Goal: Task Accomplishment & Management: Complete application form

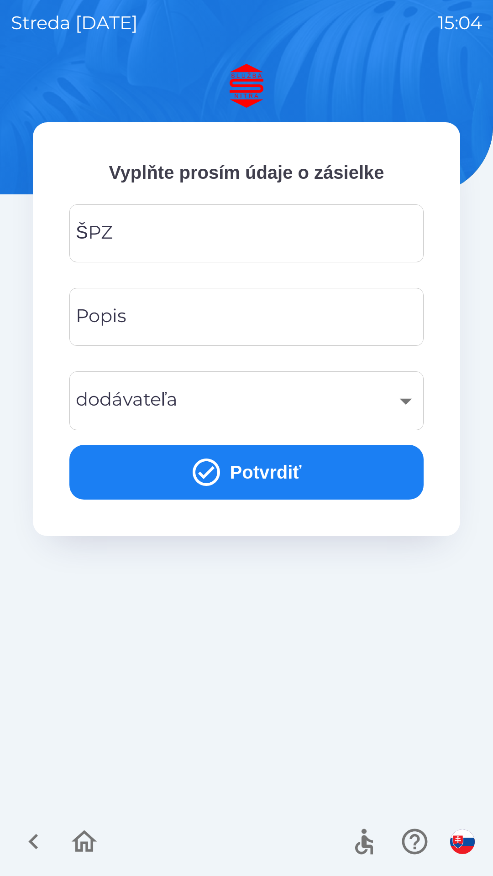
click at [161, 235] on input "ŠPZ" at bounding box center [246, 233] width 332 height 36
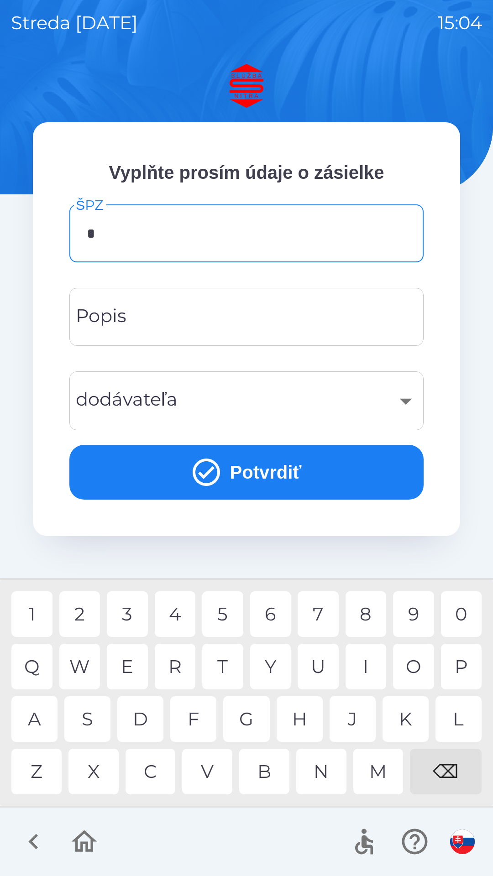
click at [321, 773] on div "N" at bounding box center [321, 772] width 50 height 46
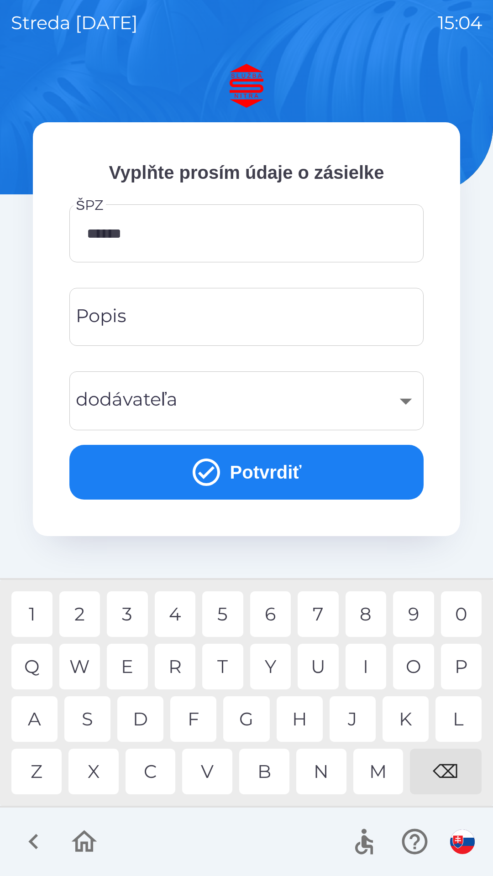
click at [464, 722] on div "L" at bounding box center [458, 719] width 46 height 46
type input "*******"
click at [366, 658] on div "I" at bounding box center [366, 667] width 41 height 46
click at [197, 325] on input "Popis" at bounding box center [246, 317] width 332 height 36
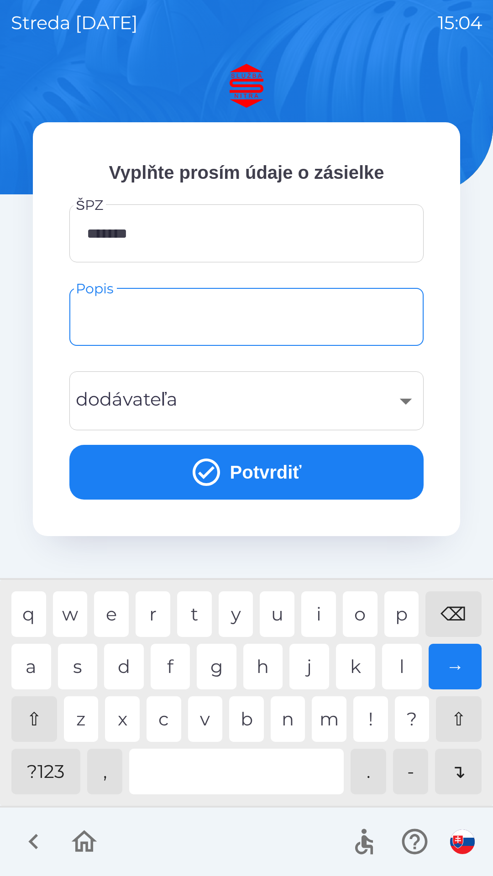
click at [407, 404] on div "​" at bounding box center [246, 400] width 332 height 37
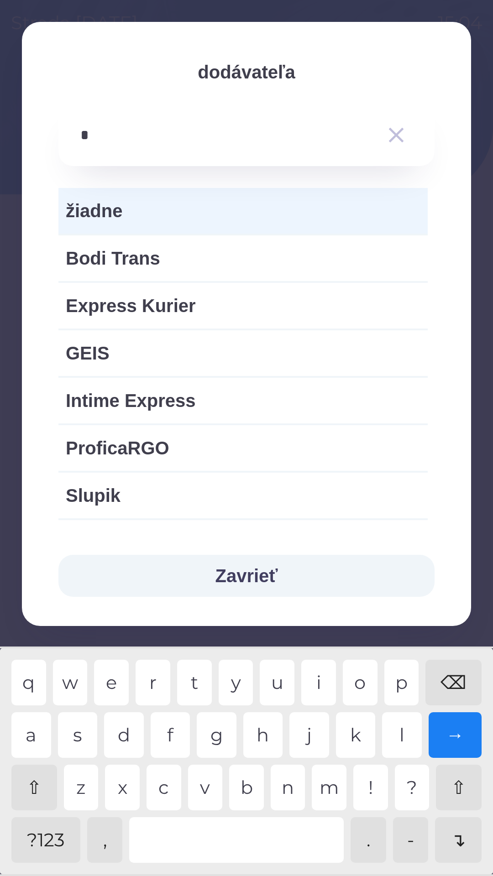
click at [321, 675] on div "i" at bounding box center [318, 683] width 35 height 46
type input "**"
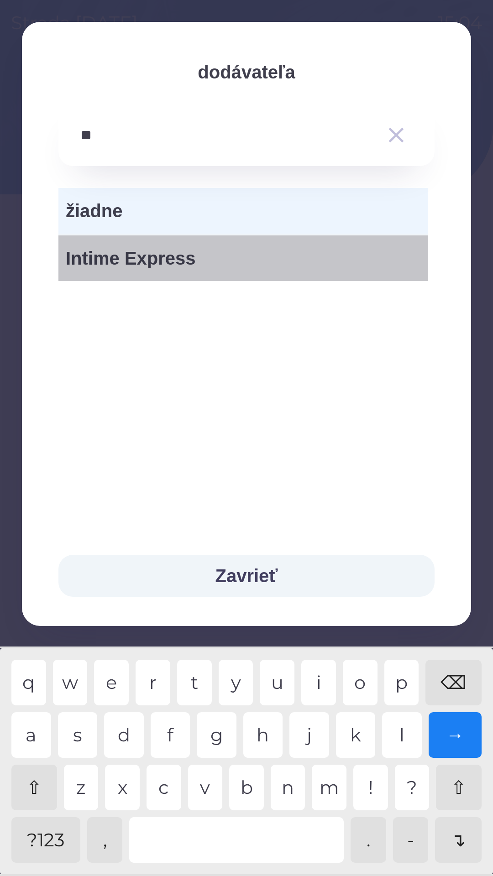
click at [162, 262] on span "Intime Express" at bounding box center [243, 258] width 355 height 27
type input "***"
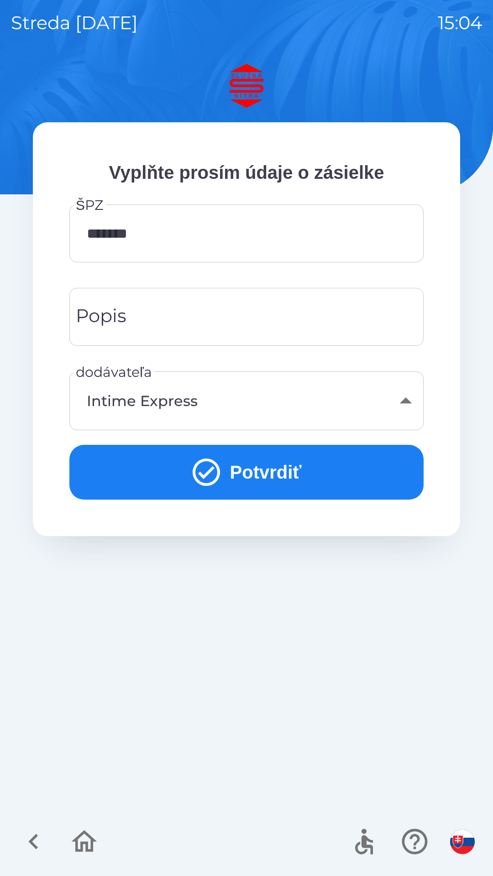
click at [225, 311] on input "Popis" at bounding box center [246, 317] width 332 height 36
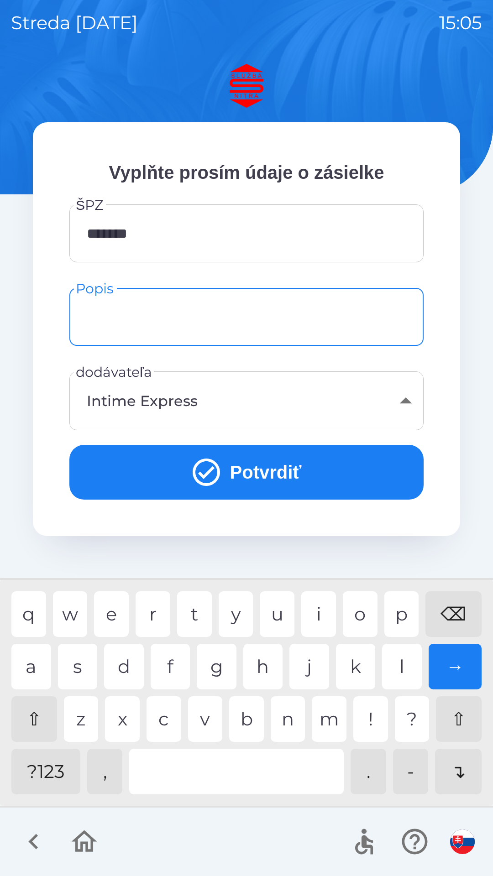
click at [464, 843] on img "button" at bounding box center [462, 842] width 25 height 25
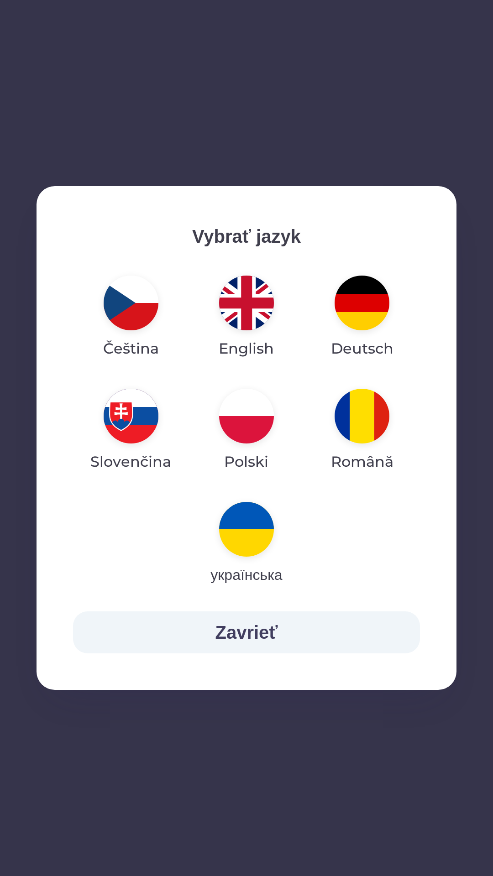
click at [248, 526] on img "button" at bounding box center [246, 529] width 55 height 55
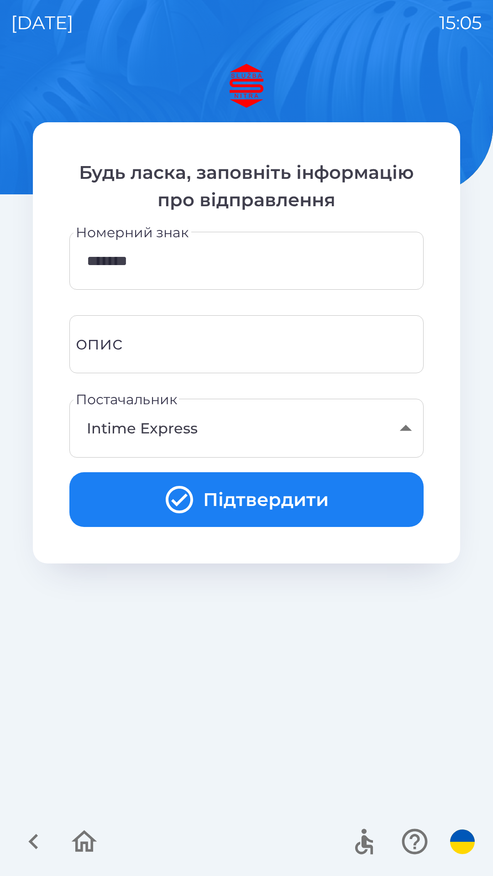
click at [147, 353] on input "опис" at bounding box center [246, 344] width 332 height 36
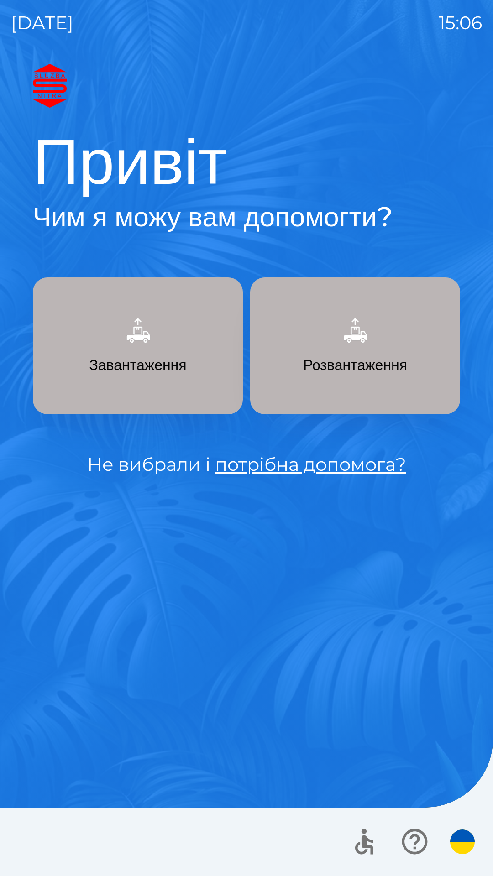
click at [142, 363] on p "Завантаження" at bounding box center [137, 365] width 97 height 22
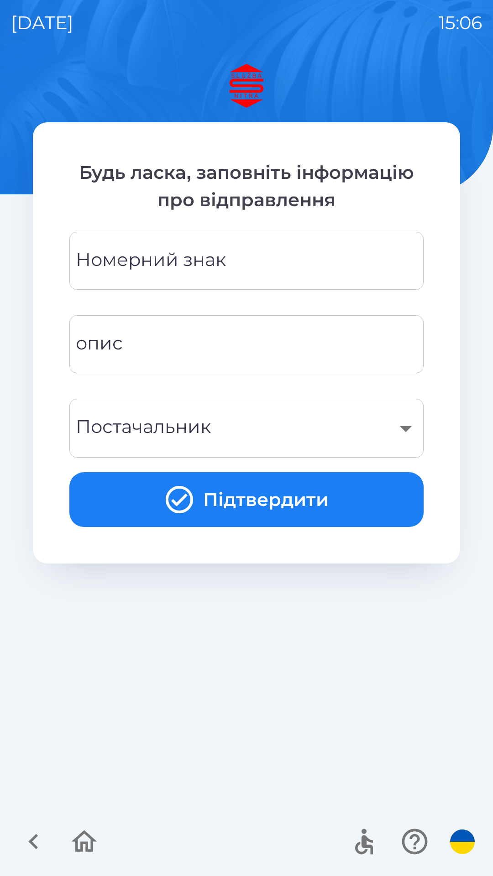
click at [206, 266] on div "Номерний знак Номерний знак" at bounding box center [246, 261] width 354 height 58
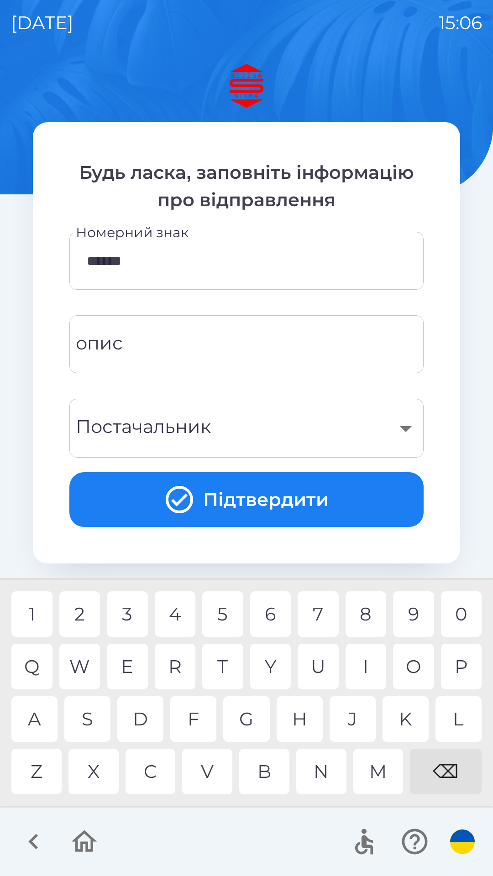
type input "*******"
click at [366, 658] on div "I" at bounding box center [366, 667] width 41 height 46
click at [243, 432] on div "​" at bounding box center [246, 428] width 332 height 37
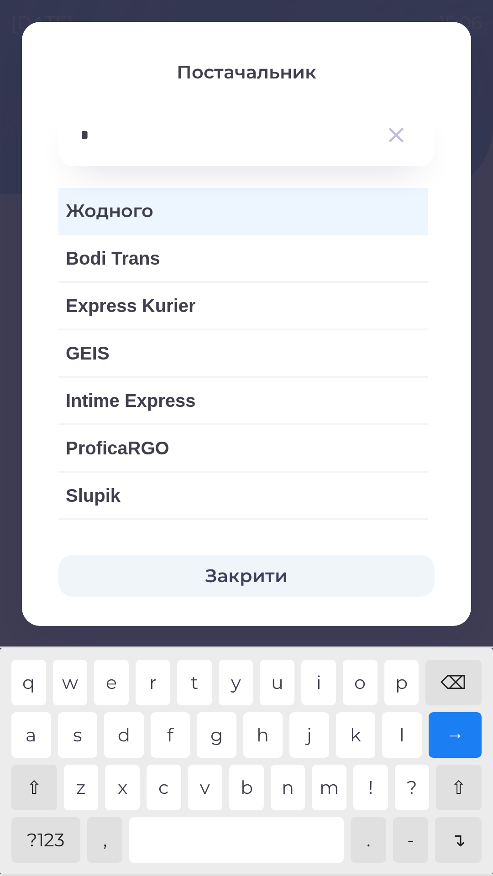
click at [314, 686] on div "i" at bounding box center [318, 683] width 35 height 46
type input "**"
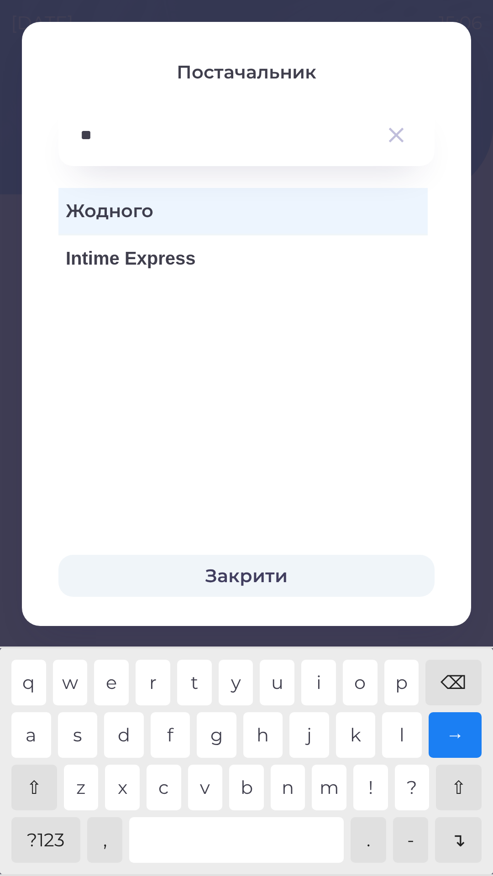
click at [172, 266] on span "Intime Express" at bounding box center [243, 258] width 355 height 27
type input "***"
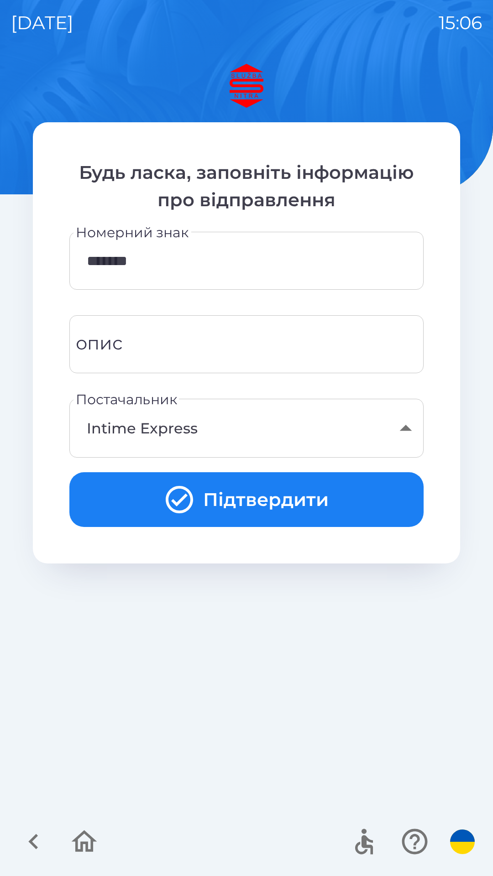
click at [206, 343] on input "опис" at bounding box center [246, 344] width 332 height 36
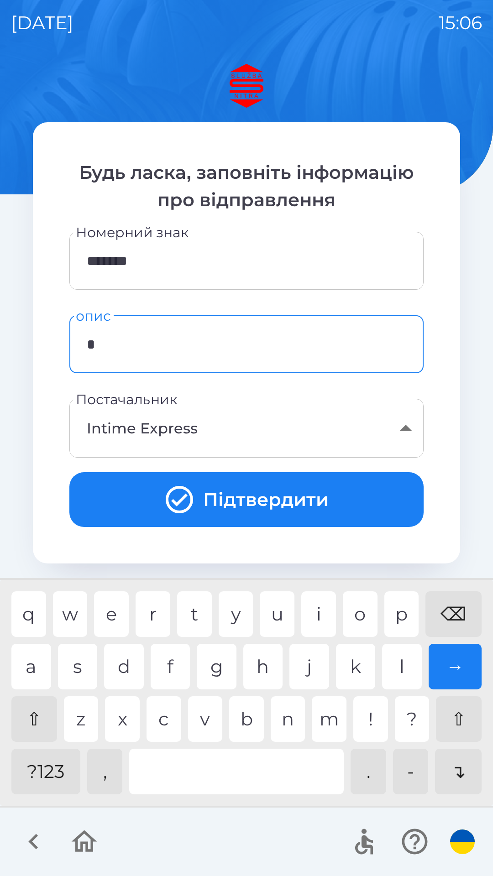
click at [157, 615] on div "r" at bounding box center [153, 615] width 35 height 46
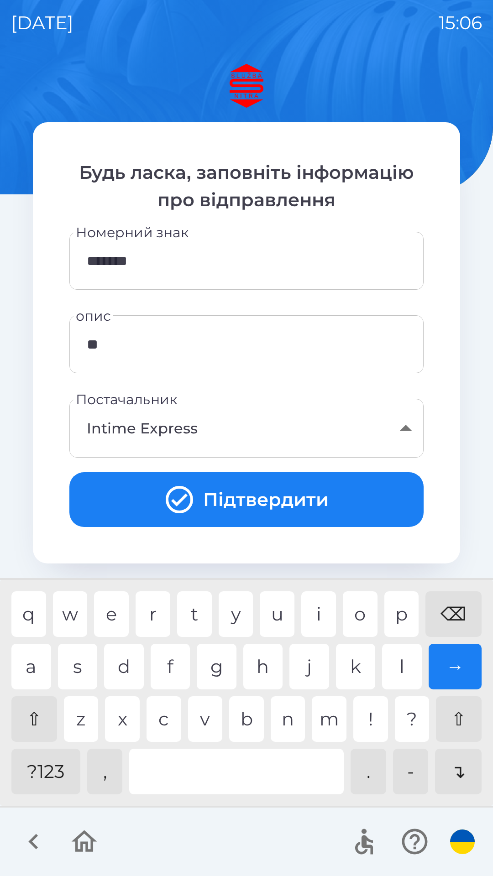
click at [113, 619] on div "e" at bounding box center [111, 615] width 35 height 46
click at [169, 671] on div "f" at bounding box center [171, 667] width 40 height 46
click at [202, 772] on div at bounding box center [236, 772] width 215 height 46
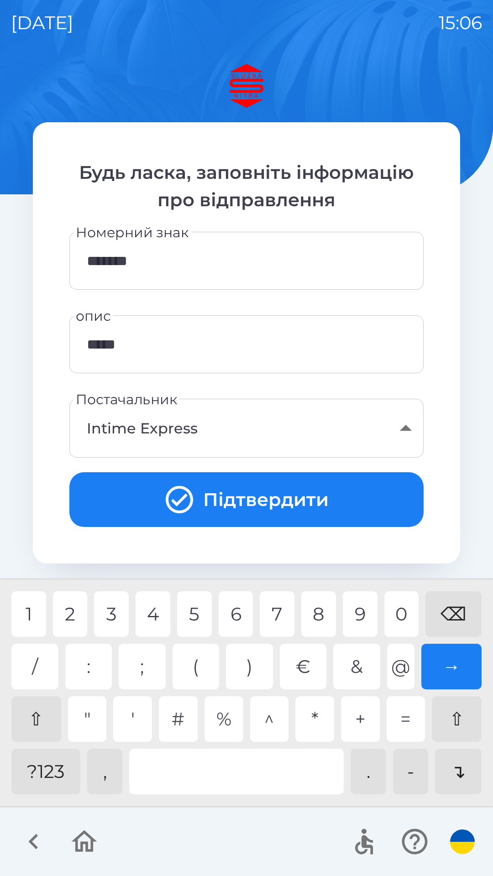
click at [82, 612] on div "2" at bounding box center [70, 615] width 35 height 46
click at [199, 601] on div "5" at bounding box center [194, 615] width 35 height 46
click at [114, 616] on div "3" at bounding box center [111, 615] width 35 height 46
click at [200, 773] on div at bounding box center [236, 772] width 215 height 46
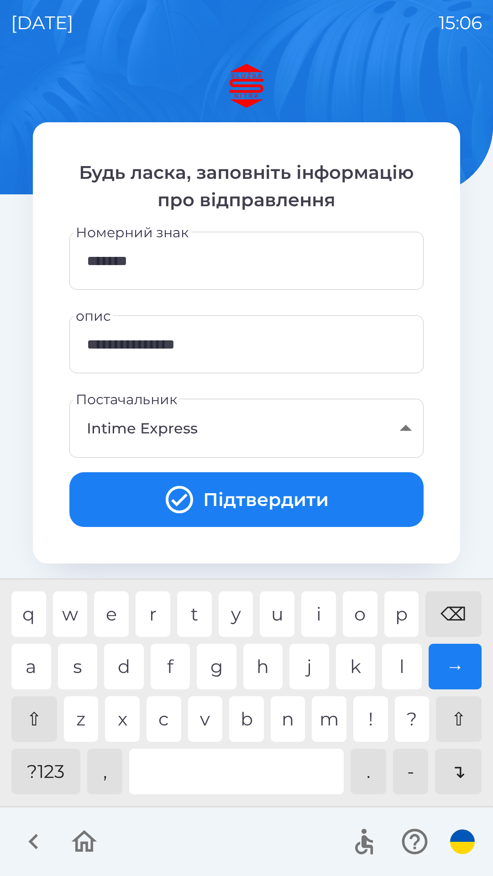
click at [212, 782] on div at bounding box center [236, 772] width 215 height 46
click at [148, 622] on div "r" at bounding box center [153, 615] width 35 height 46
click at [117, 617] on div "e" at bounding box center [111, 615] width 35 height 46
click at [459, 612] on div "⌫" at bounding box center [453, 615] width 56 height 46
click at [461, 614] on div "⌫" at bounding box center [453, 615] width 56 height 46
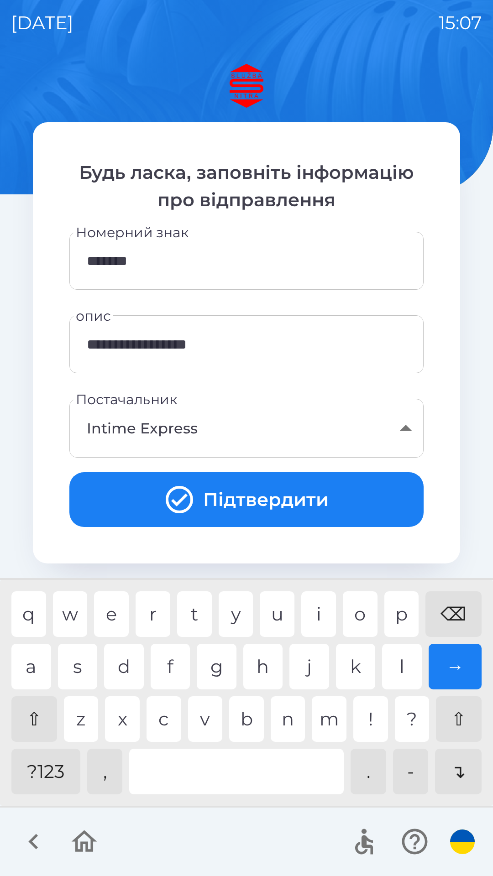
click at [214, 766] on div at bounding box center [236, 772] width 215 height 46
click at [356, 668] on div "k" at bounding box center [356, 667] width 40 height 46
click at [212, 768] on div at bounding box center [236, 772] width 215 height 46
click at [192, 764] on div at bounding box center [236, 772] width 215 height 46
click at [113, 615] on div "e" at bounding box center [111, 615] width 35 height 46
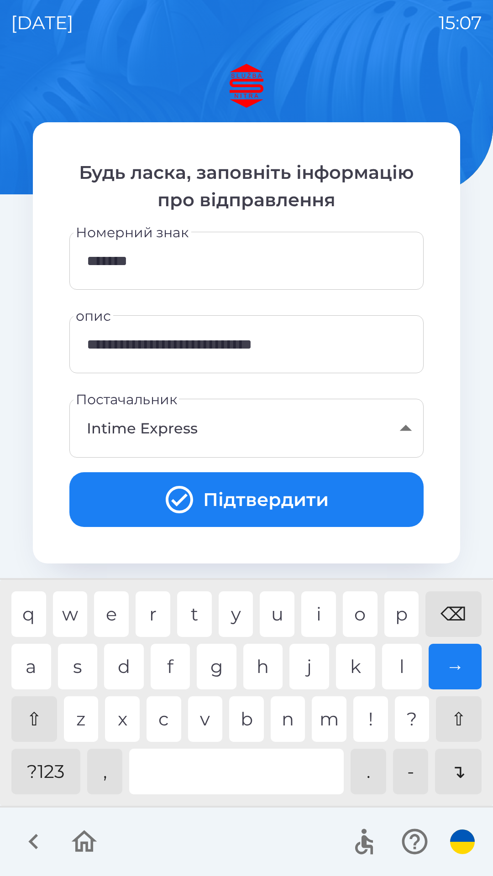
click at [330, 722] on div "m" at bounding box center [329, 719] width 35 height 46
click at [134, 668] on div "d" at bounding box center [124, 667] width 40 height 46
click at [230, 775] on div at bounding box center [236, 772] width 215 height 46
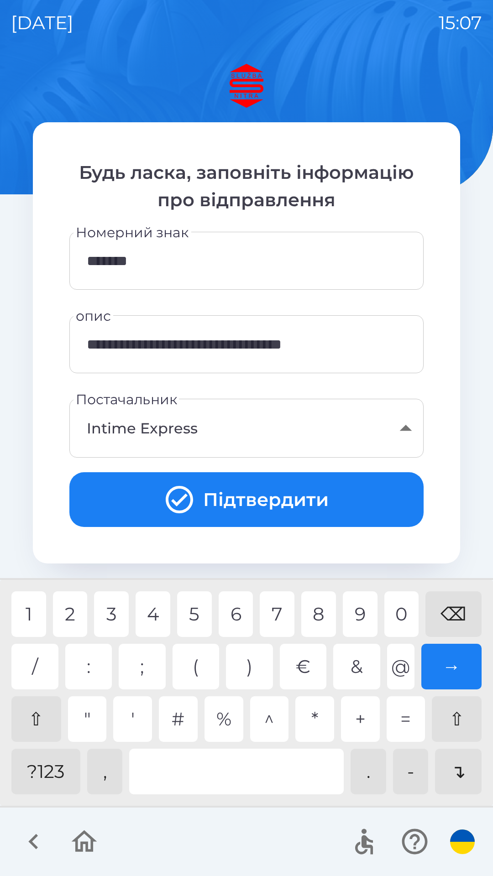
click at [40, 613] on div "1" at bounding box center [28, 615] width 35 height 46
click at [77, 613] on div "2" at bounding box center [70, 615] width 35 height 46
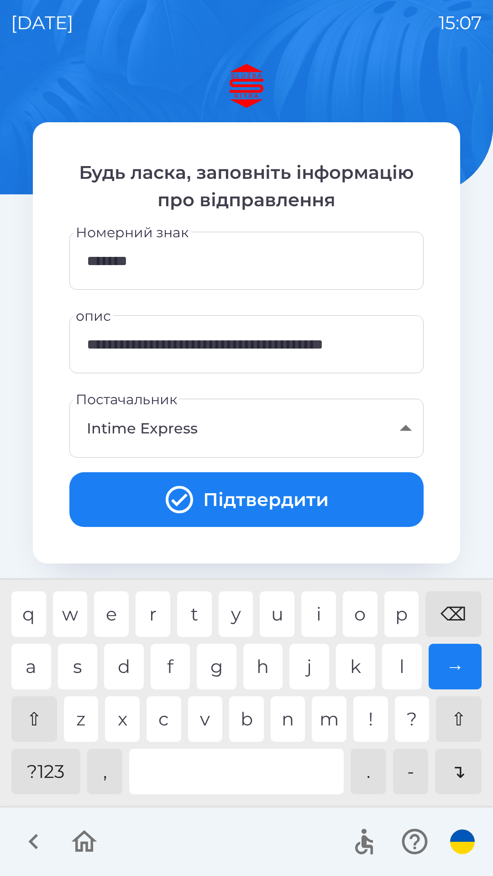
click at [133, 716] on div "x" at bounding box center [122, 719] width 35 height 46
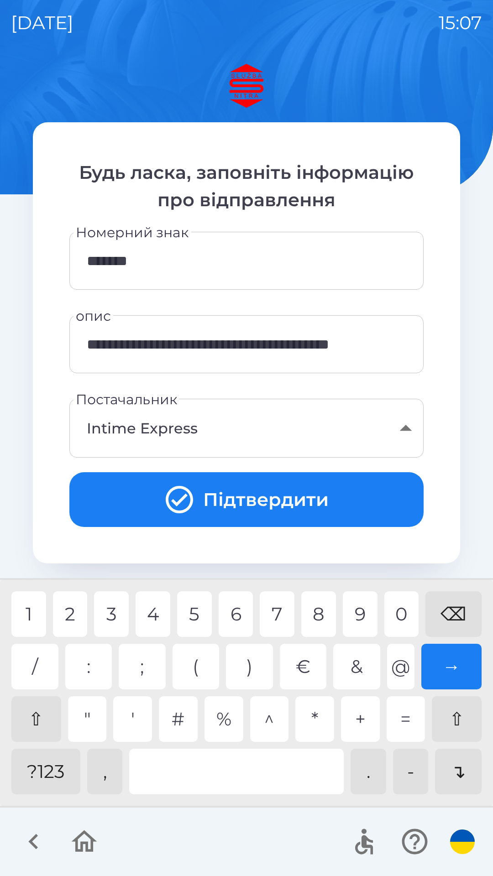
click at [32, 615] on div "1" at bounding box center [28, 615] width 35 height 46
click at [400, 613] on div "0" at bounding box center [401, 615] width 35 height 46
click at [108, 768] on div "," at bounding box center [105, 772] width 36 height 46
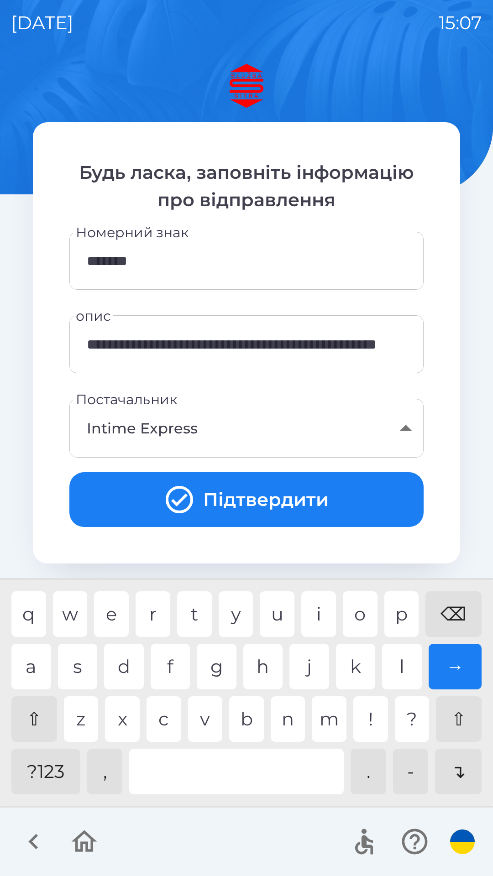
click at [33, 669] on div "a" at bounding box center [31, 667] width 40 height 46
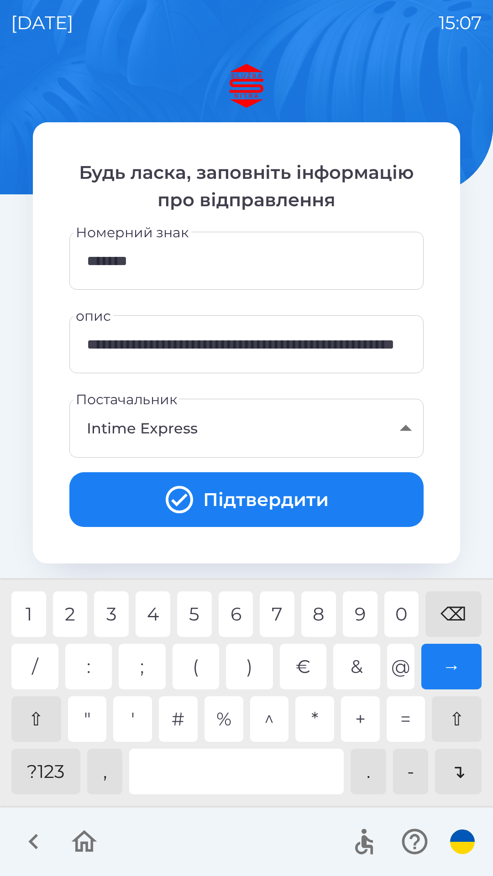
click at [278, 606] on div "7" at bounding box center [277, 615] width 35 height 46
type input "**********"
click at [265, 501] on button "Підтвердити" at bounding box center [246, 499] width 354 height 55
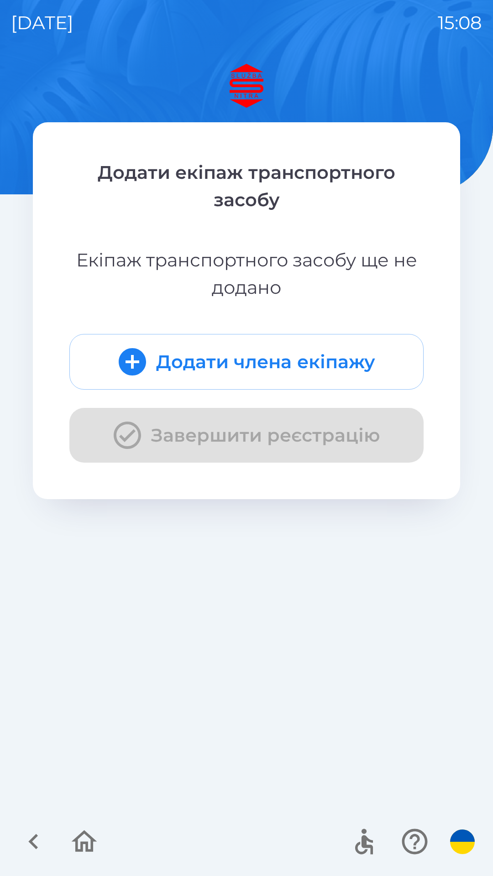
click at [224, 367] on button "Додати члена екіпажу" at bounding box center [246, 362] width 354 height 56
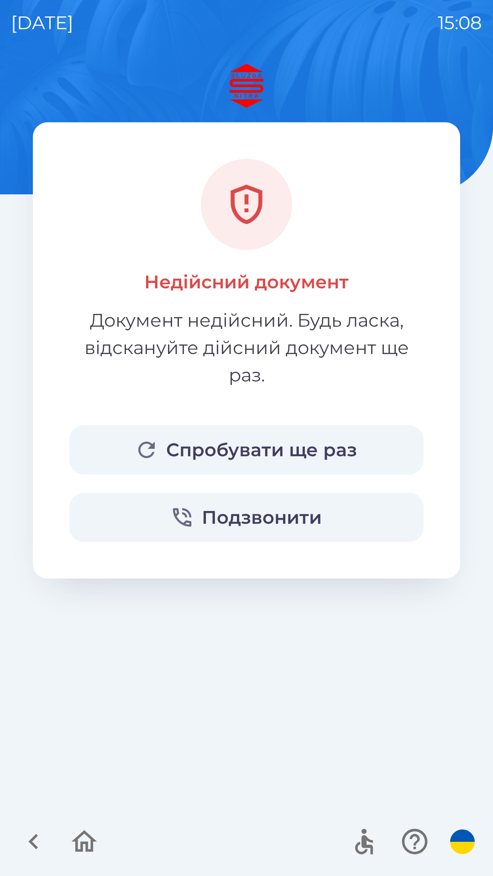
click at [253, 445] on button "Спробувати ще раз" at bounding box center [246, 449] width 354 height 49
click at [216, 442] on button "Спробувати ще раз" at bounding box center [246, 449] width 354 height 49
click at [229, 511] on button "Подзвонити" at bounding box center [246, 517] width 354 height 49
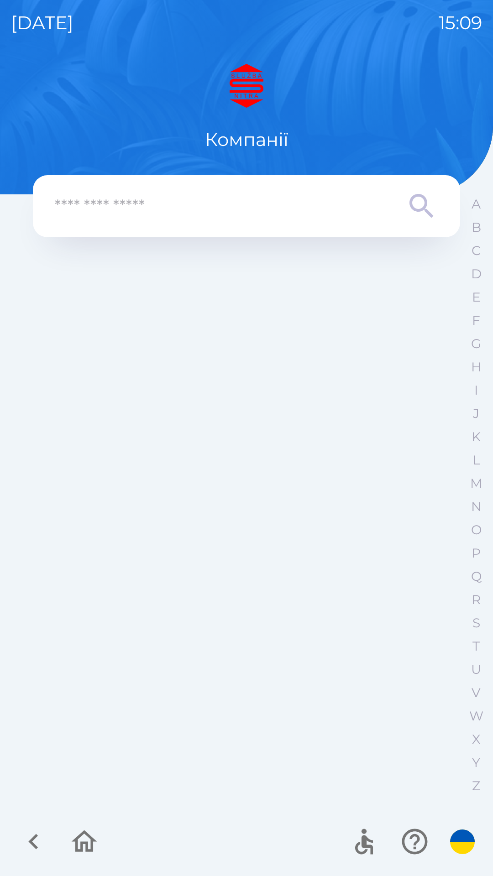
click at [272, 208] on input "text" at bounding box center [228, 206] width 347 height 25
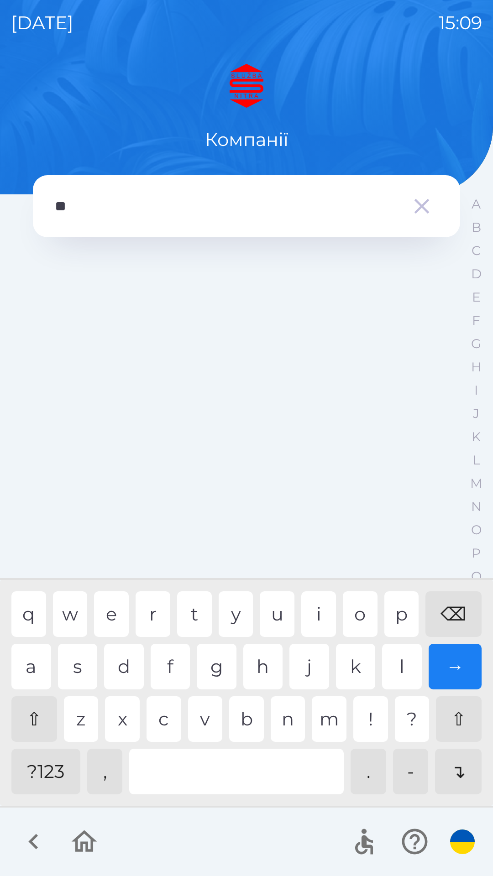
type input "*"
click at [454, 613] on div "⌫" at bounding box center [453, 615] width 56 height 46
click at [43, 853] on icon "button" at bounding box center [33, 842] width 31 height 31
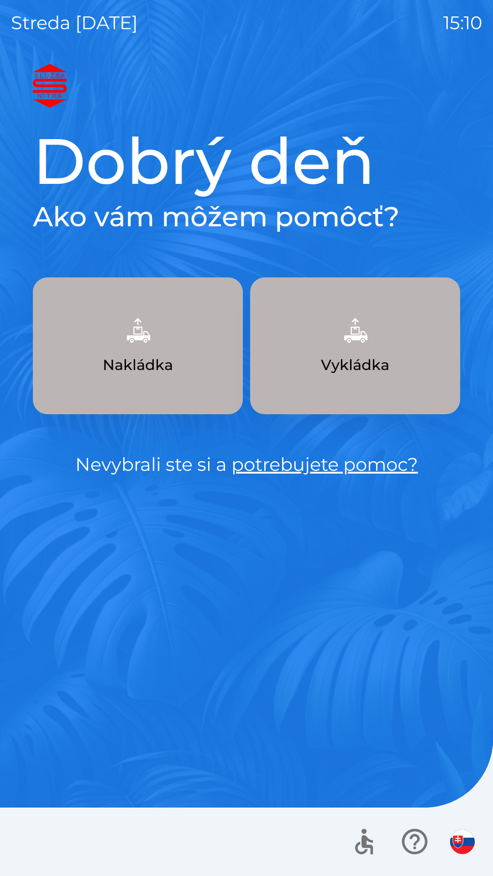
click at [160, 357] on p "Nakládka" at bounding box center [138, 365] width 70 height 22
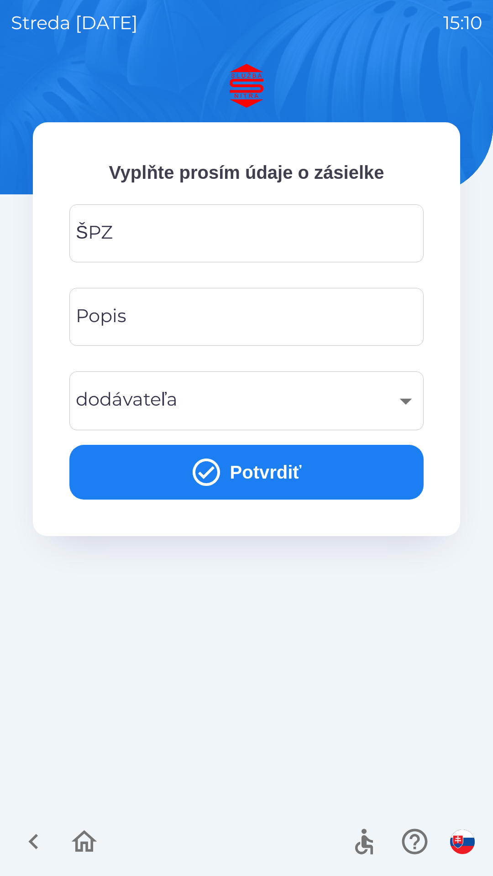
click at [464, 846] on img "button" at bounding box center [462, 842] width 25 height 25
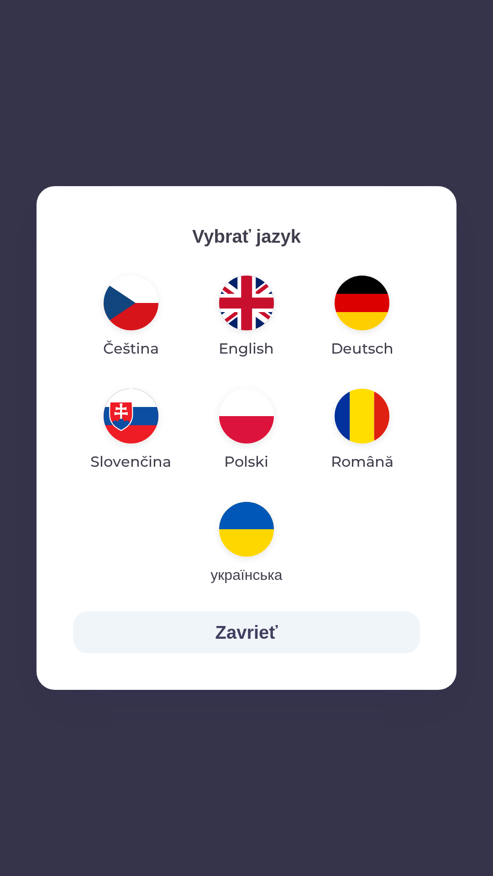
click at [243, 541] on img "button" at bounding box center [246, 529] width 55 height 55
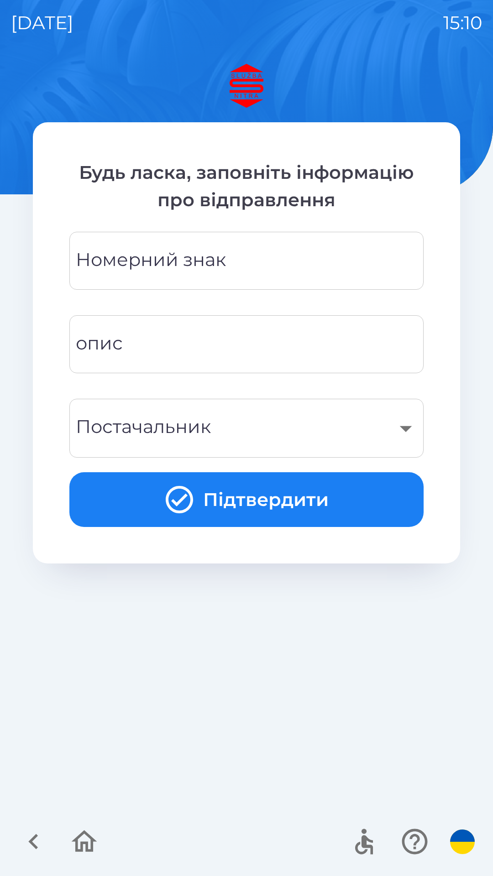
click at [160, 270] on div "Номерний знак Номерний знак" at bounding box center [246, 261] width 354 height 58
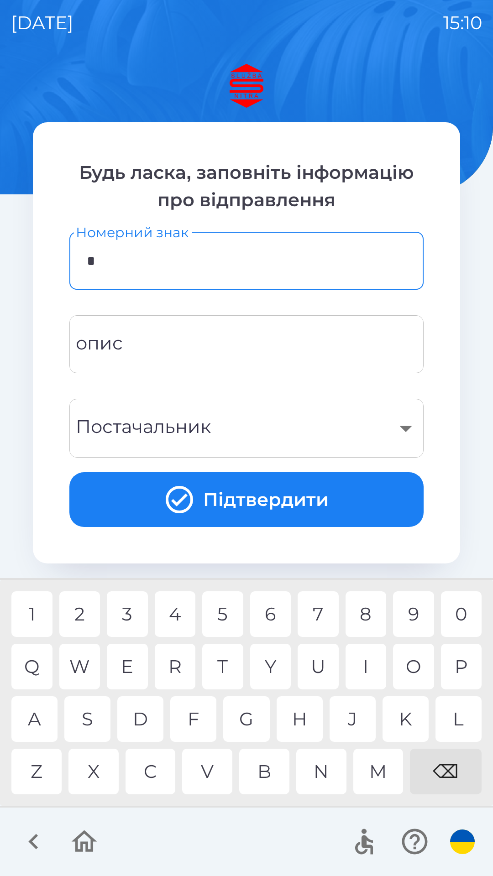
click at [321, 764] on div "N" at bounding box center [321, 772] width 50 height 46
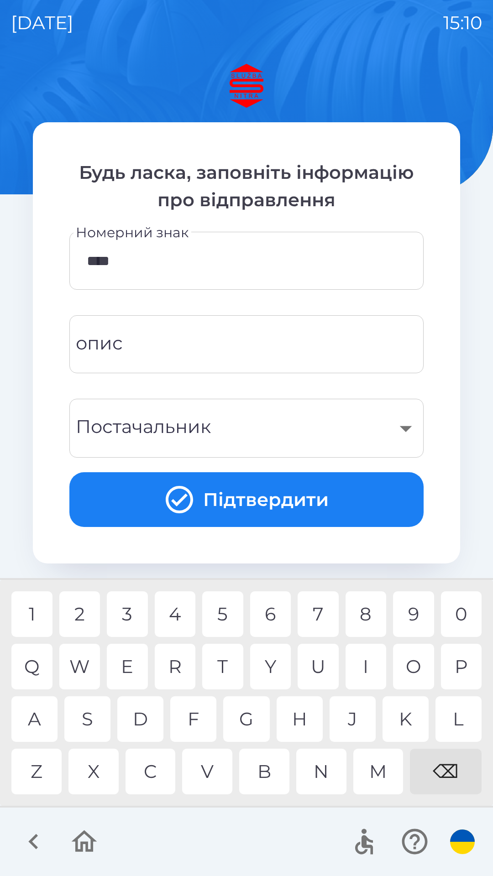
click at [465, 617] on div "0" at bounding box center [461, 615] width 41 height 46
click at [74, 613] on div "2" at bounding box center [79, 615] width 41 height 46
type input "*******"
click at [370, 661] on div "I" at bounding box center [366, 667] width 41 height 46
click at [208, 352] on input "опис" at bounding box center [246, 344] width 332 height 36
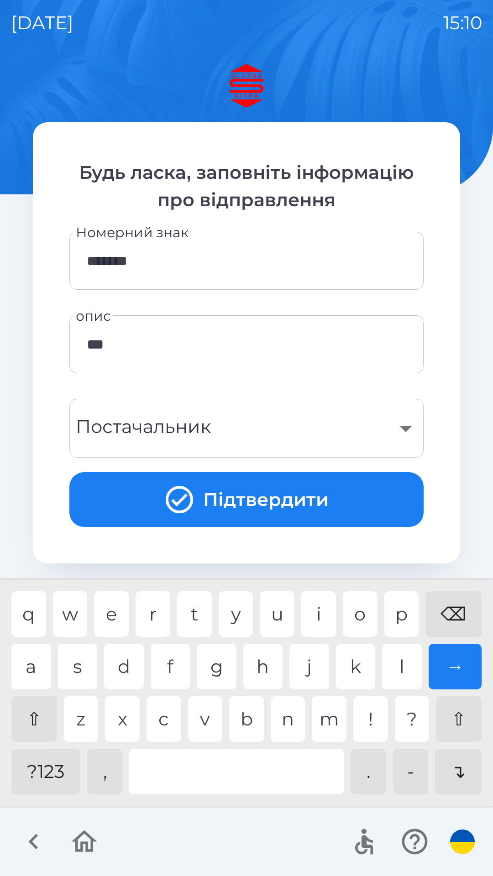
click at [175, 673] on div "f" at bounding box center [171, 667] width 40 height 46
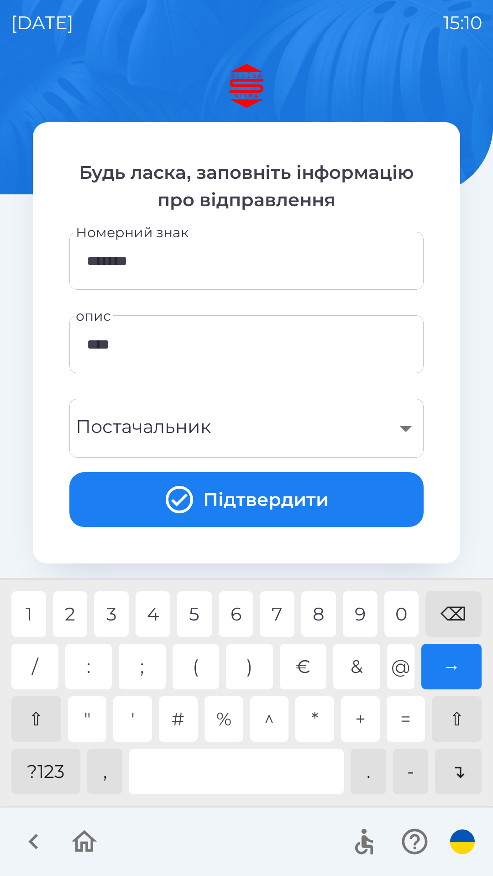
click at [35, 775] on div "?123" at bounding box center [45, 772] width 69 height 46
click at [71, 613] on div "2" at bounding box center [70, 615] width 35 height 46
click at [402, 615] on div "0" at bounding box center [401, 615] width 35 height 46
click at [117, 614] on div "3" at bounding box center [111, 615] width 35 height 46
type input "**********"
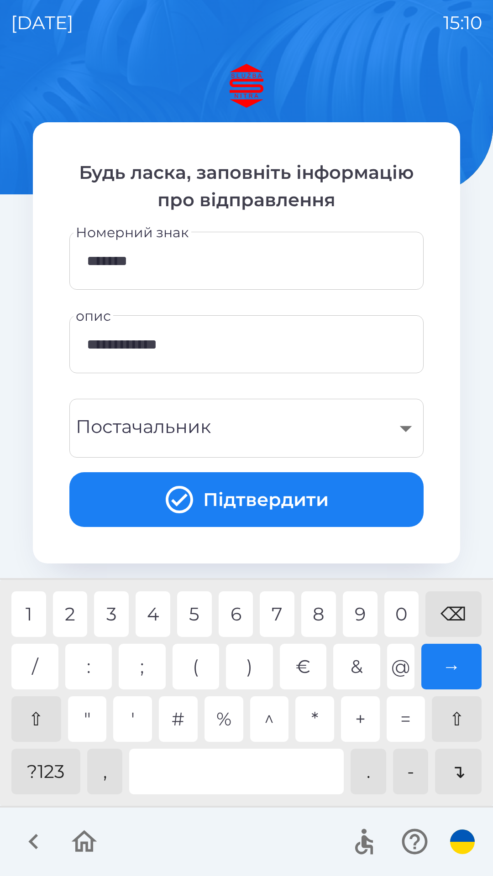
click at [356, 616] on div "9" at bounding box center [360, 615] width 35 height 46
click at [240, 434] on div "​" at bounding box center [246, 428] width 332 height 37
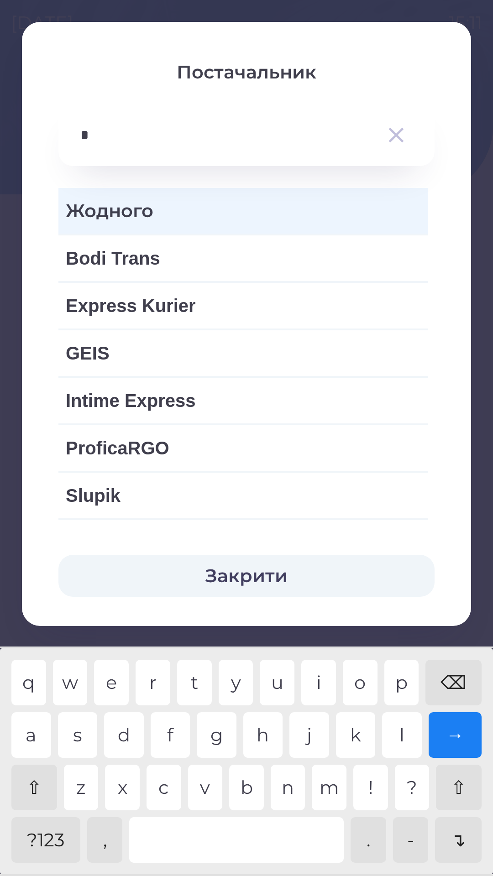
type input "**"
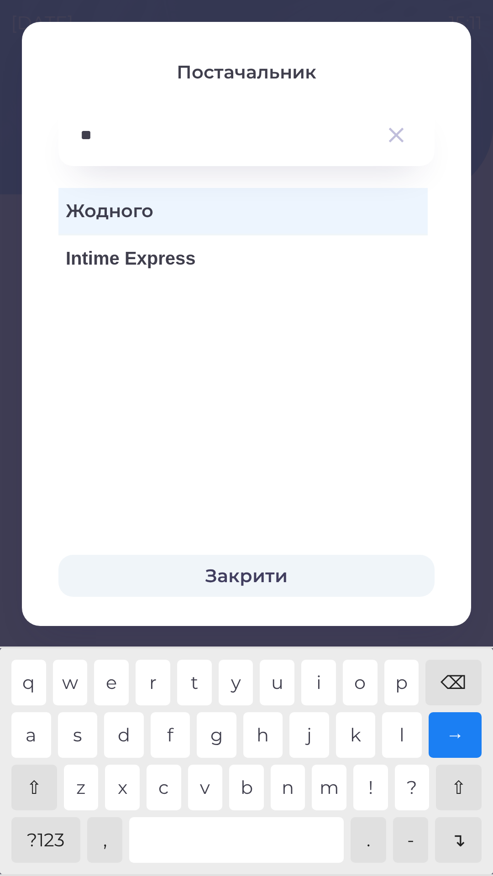
click at [288, 791] on div "n" at bounding box center [288, 788] width 35 height 46
click at [162, 266] on span "Intime Express" at bounding box center [243, 258] width 355 height 27
type input "***"
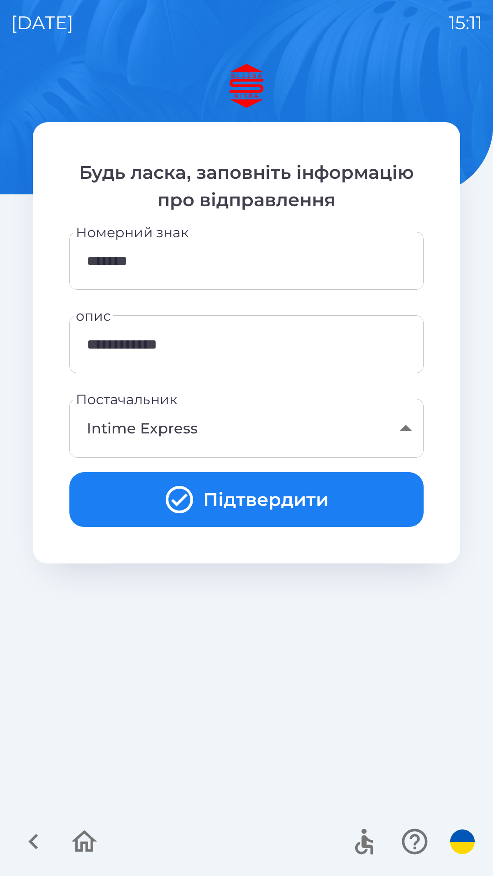
click at [208, 349] on input "**********" at bounding box center [246, 344] width 332 height 36
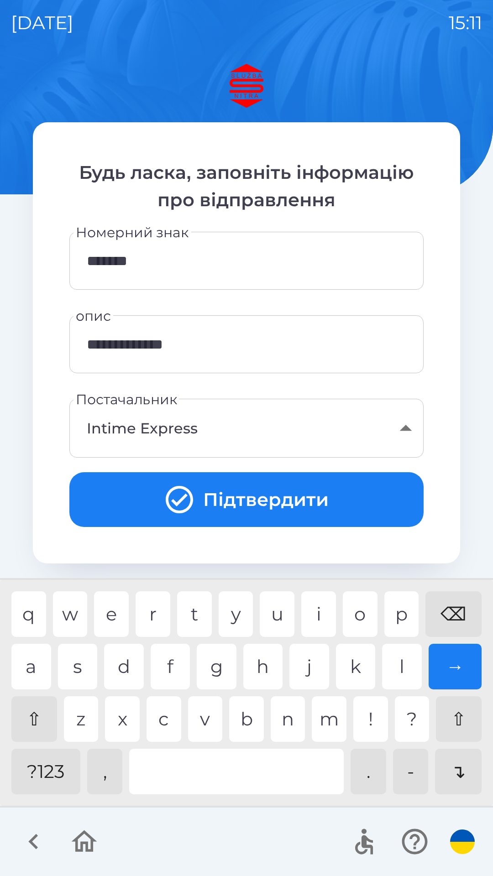
type input "**********"
click at [455, 674] on div "→" at bounding box center [455, 667] width 53 height 46
click at [267, 496] on button "Підтвердити" at bounding box center [246, 499] width 354 height 55
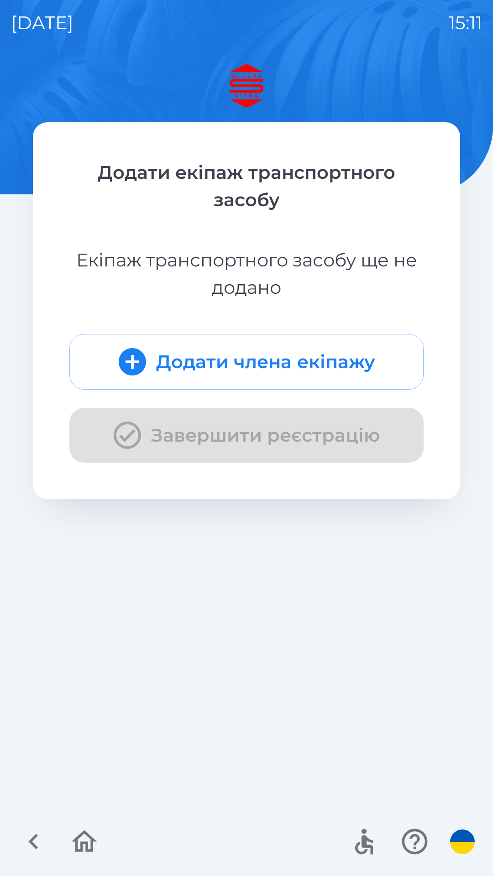
click at [248, 378] on button "Додати члена екіпажу" at bounding box center [246, 362] width 354 height 56
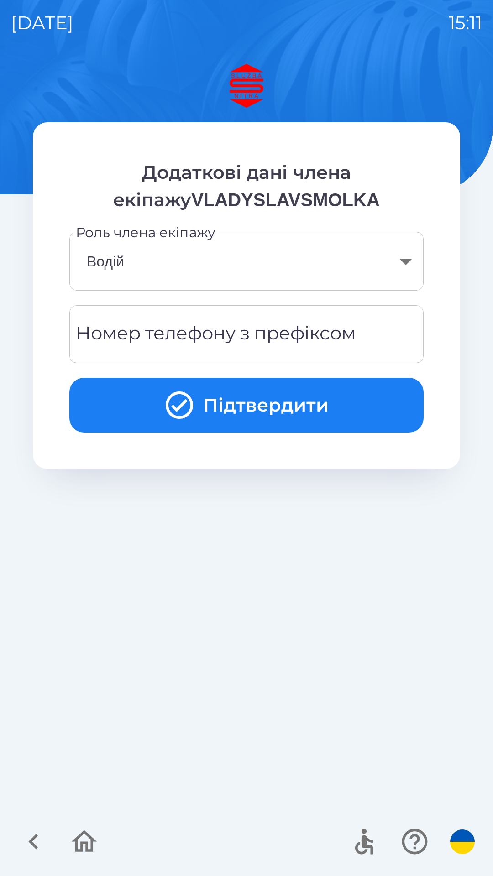
click at [245, 268] on body "[DATE] 15:11 Додаткові дані члена екіпажуVLADYSLAVSMOLKA Роль члена екіпажу [PE…" at bounding box center [246, 438] width 493 height 876
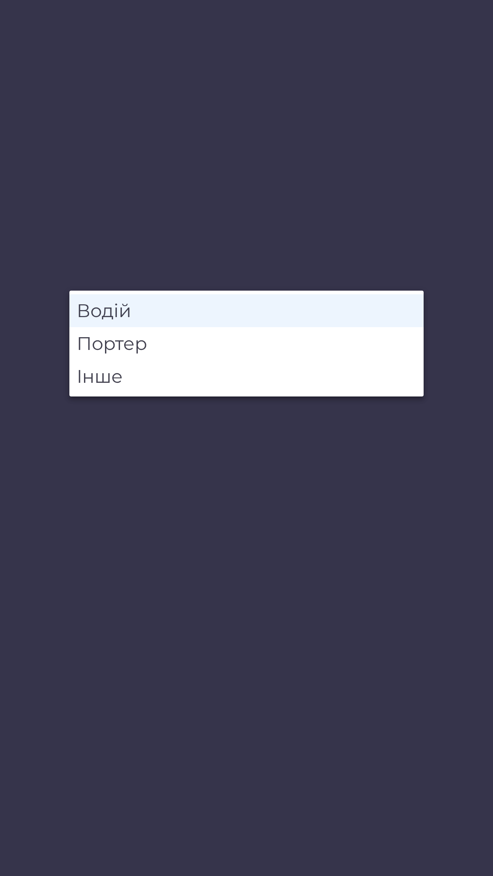
click at [153, 313] on li "Водій" at bounding box center [246, 310] width 354 height 33
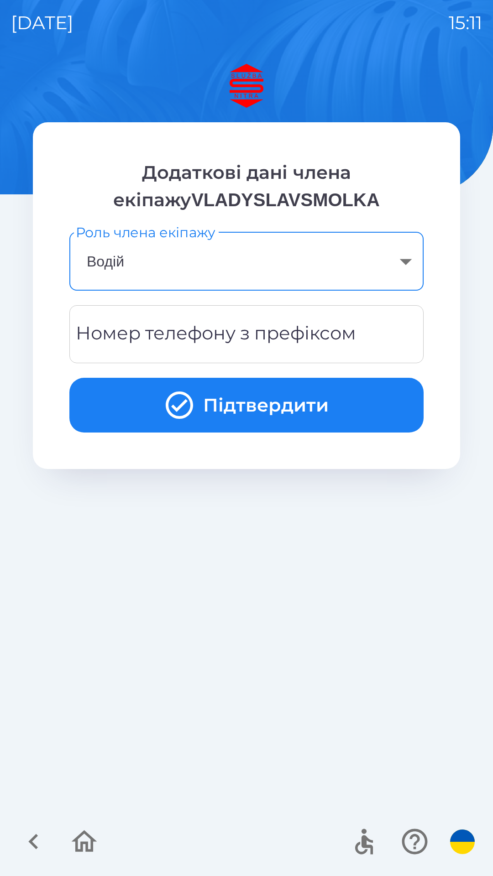
click at [206, 340] on div "Номер телефону з префіксом Номер телефону з префіксом" at bounding box center [246, 334] width 354 height 58
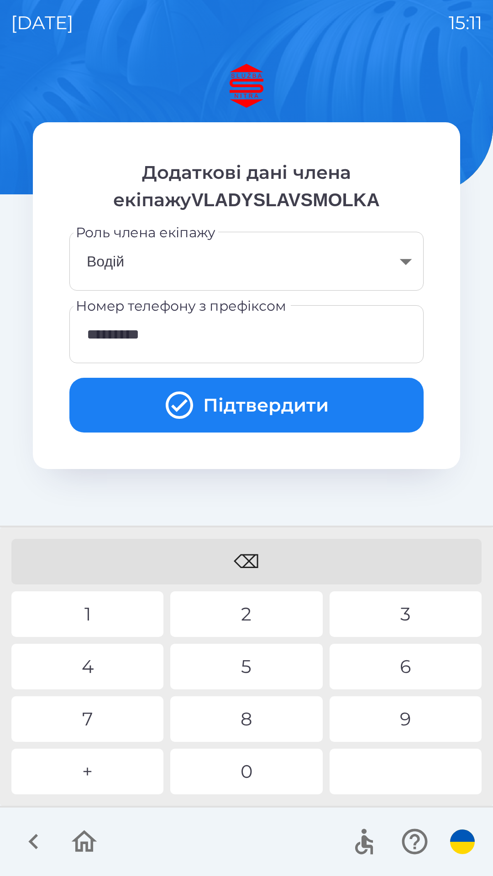
click at [108, 662] on div "4" at bounding box center [87, 667] width 152 height 46
click at [246, 666] on div "5" at bounding box center [246, 667] width 152 height 46
type input "**********"
click at [410, 609] on div "3" at bounding box center [406, 615] width 152 height 46
click at [237, 399] on button "Підтвердити" at bounding box center [246, 405] width 354 height 55
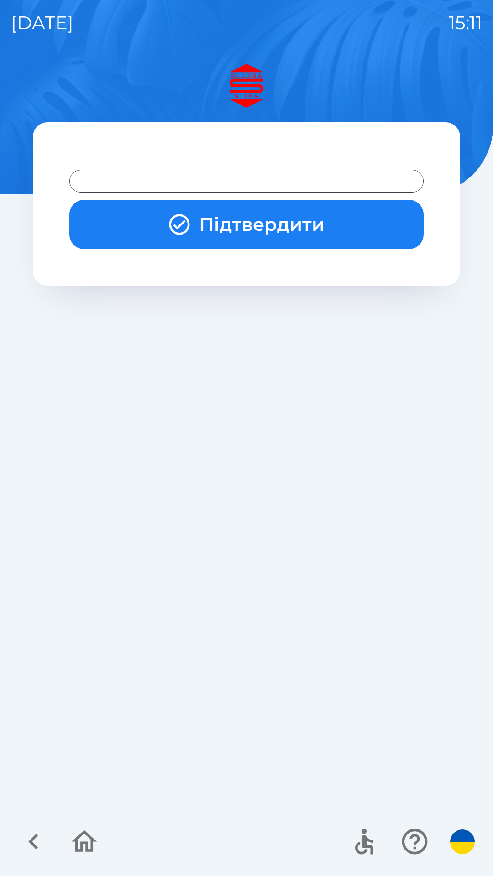
click at [246, 232] on button "Підтвердити" at bounding box center [246, 224] width 354 height 49
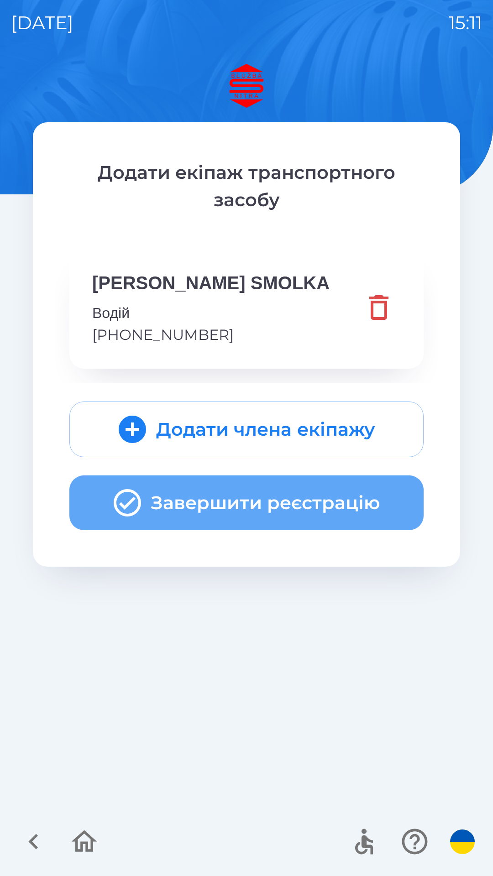
click at [250, 501] on button "Завершити реєстрацію" at bounding box center [246, 503] width 354 height 55
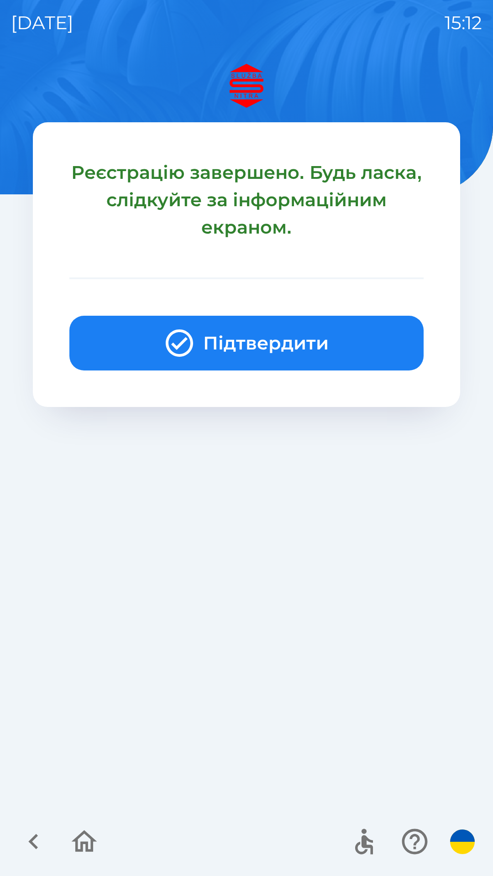
click at [230, 342] on button "Підтвердити" at bounding box center [246, 343] width 354 height 55
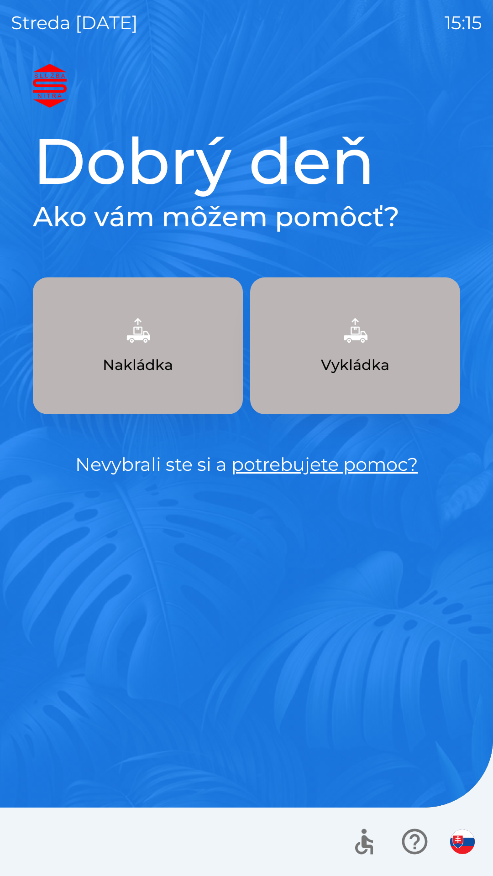
click at [148, 346] on img "button" at bounding box center [138, 330] width 40 height 40
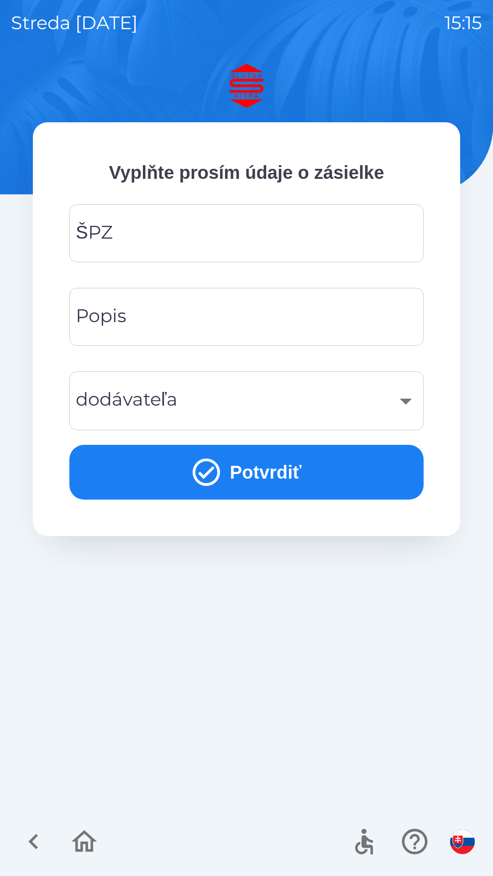
click at [460, 842] on img "button" at bounding box center [462, 842] width 25 height 25
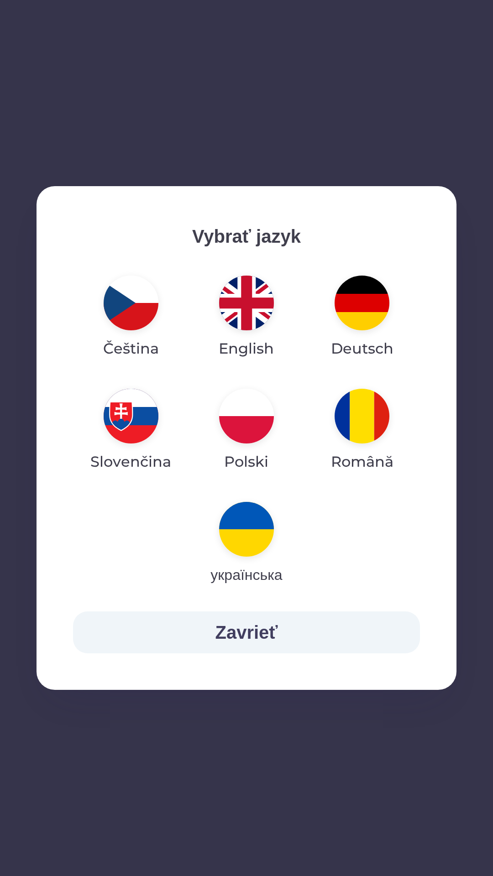
click at [250, 541] on img "button" at bounding box center [246, 529] width 55 height 55
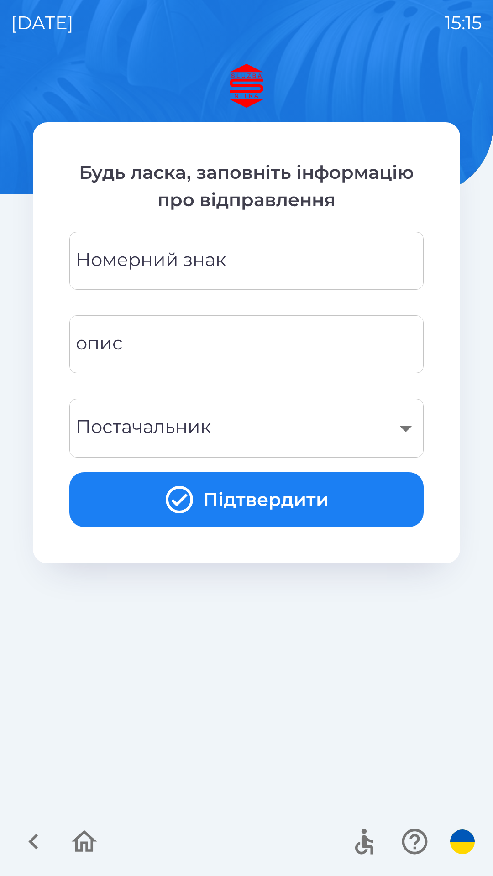
click at [151, 265] on div "Номерний знак Номерний знак" at bounding box center [246, 261] width 354 height 58
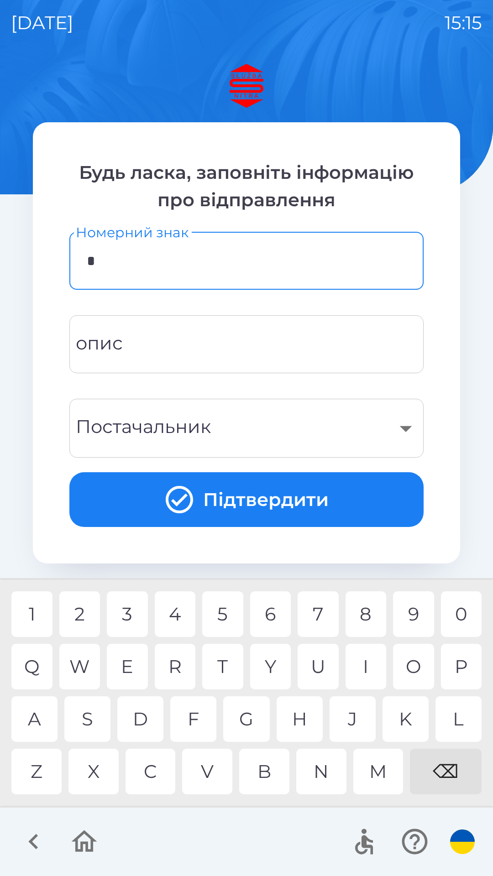
click at [319, 777] on div "N" at bounding box center [321, 772] width 50 height 46
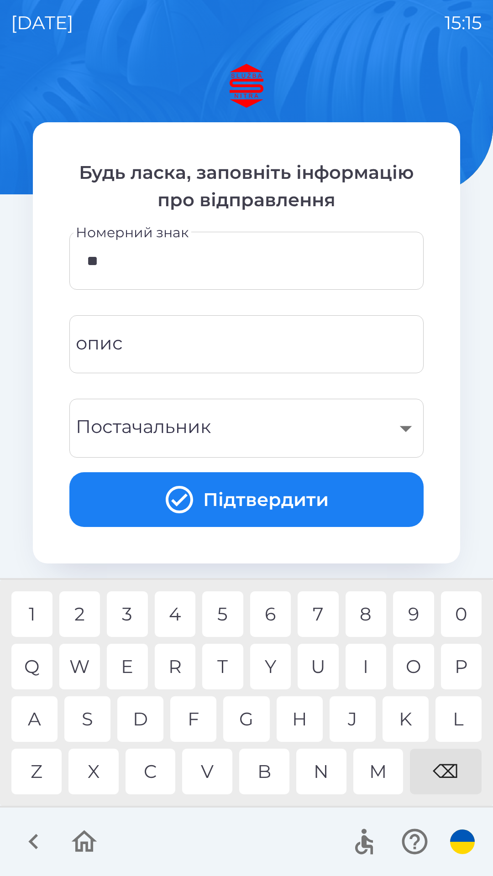
click at [179, 661] on div "R" at bounding box center [175, 667] width 41 height 46
type input "*******"
click at [189, 336] on input "опис" at bounding box center [246, 344] width 332 height 36
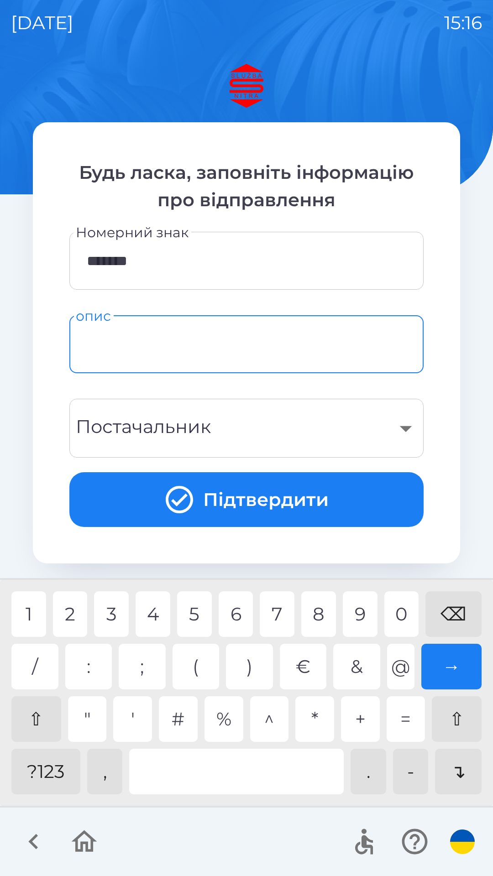
click at [45, 774] on div "?123" at bounding box center [45, 772] width 69 height 46
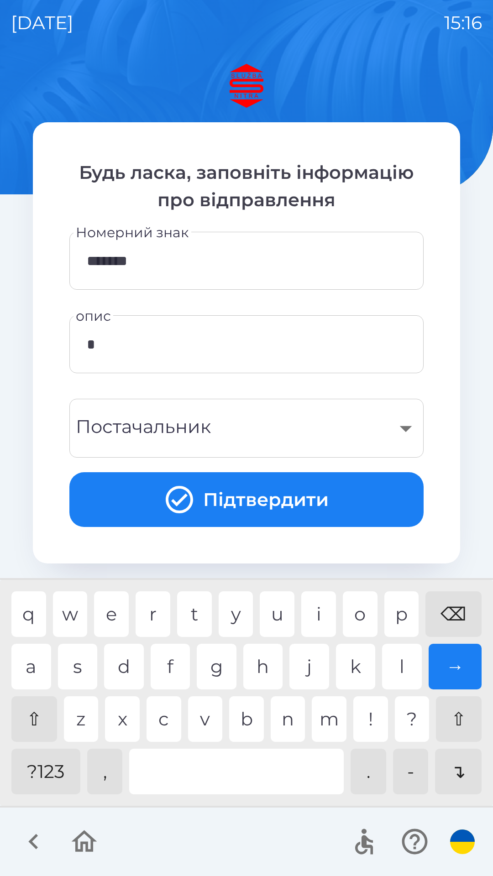
click at [40, 770] on div "?123" at bounding box center [45, 772] width 69 height 46
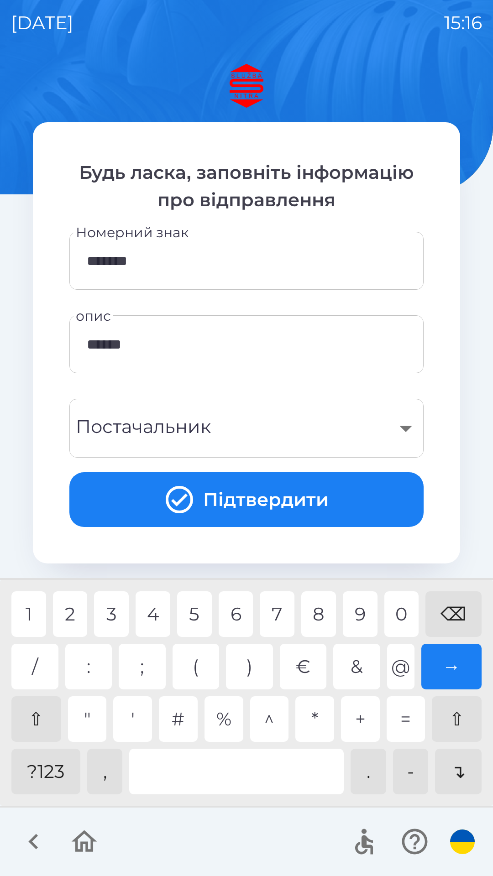
click at [404, 608] on div "0" at bounding box center [401, 615] width 35 height 46
click at [407, 609] on div "0" at bounding box center [401, 615] width 35 height 46
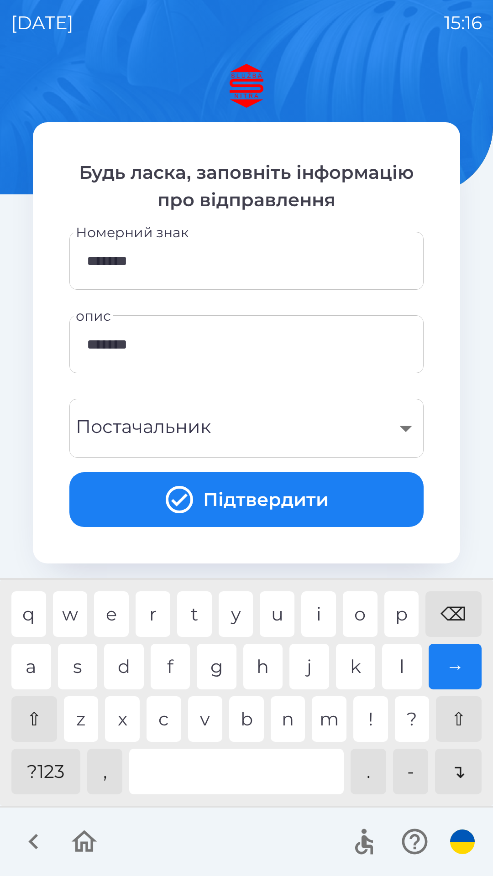
click at [45, 771] on div "?123" at bounding box center [45, 772] width 69 height 46
click at [358, 658] on div "k" at bounding box center [356, 667] width 40 height 46
click at [89, 672] on div "s" at bounding box center [78, 667] width 40 height 46
click at [104, 774] on div "," at bounding box center [105, 772] width 36 height 46
click at [191, 769] on div at bounding box center [236, 772] width 215 height 46
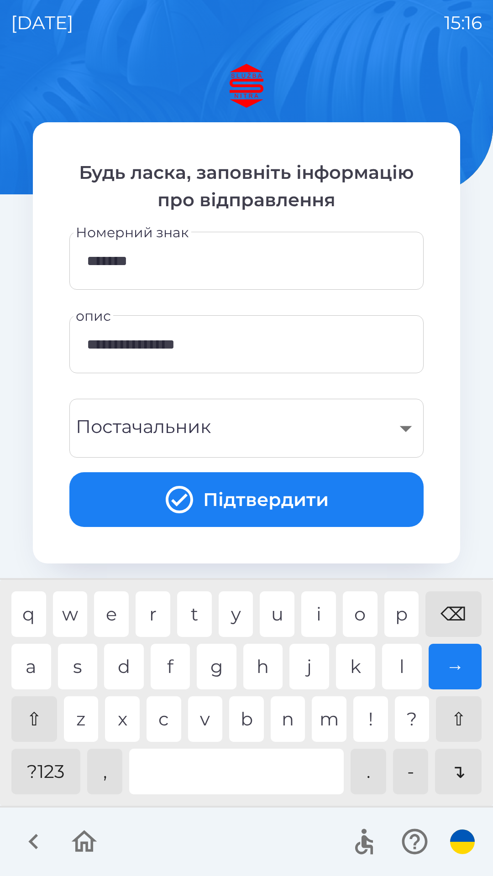
click at [177, 667] on div "f" at bounding box center [171, 667] width 40 height 46
click at [194, 774] on div at bounding box center [236, 772] width 215 height 46
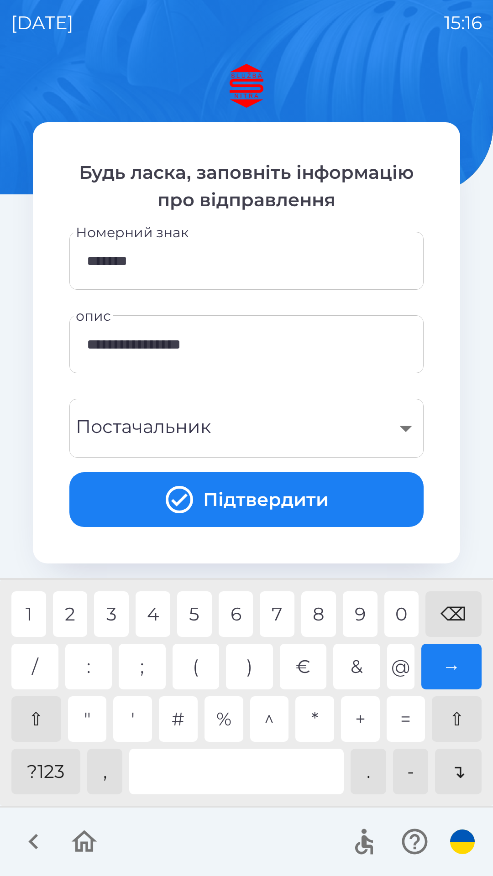
click at [42, 770] on div "?123" at bounding box center [45, 772] width 69 height 46
click at [408, 612] on div "0" at bounding box center [401, 615] width 35 height 46
click at [409, 612] on div "0" at bounding box center [401, 615] width 35 height 46
click at [206, 613] on div "5" at bounding box center [194, 615] width 35 height 46
click at [373, 613] on div "9" at bounding box center [360, 615] width 35 height 46
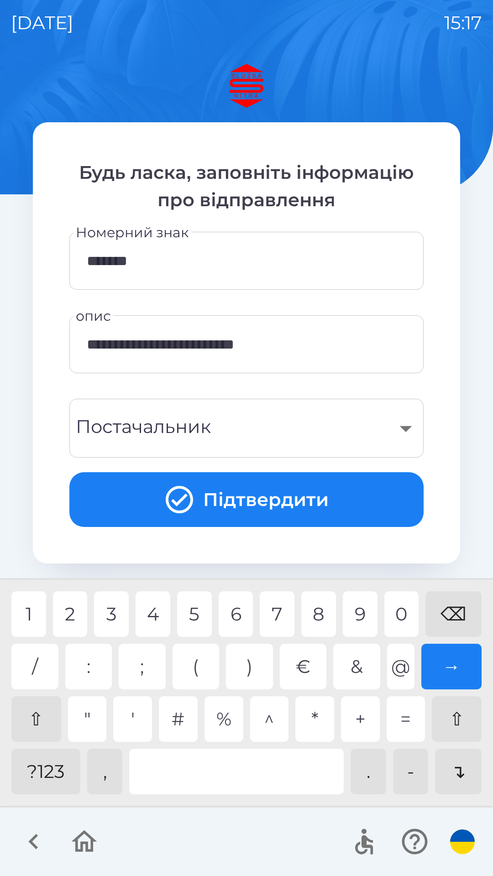
click at [232, 768] on div at bounding box center [236, 772] width 215 height 46
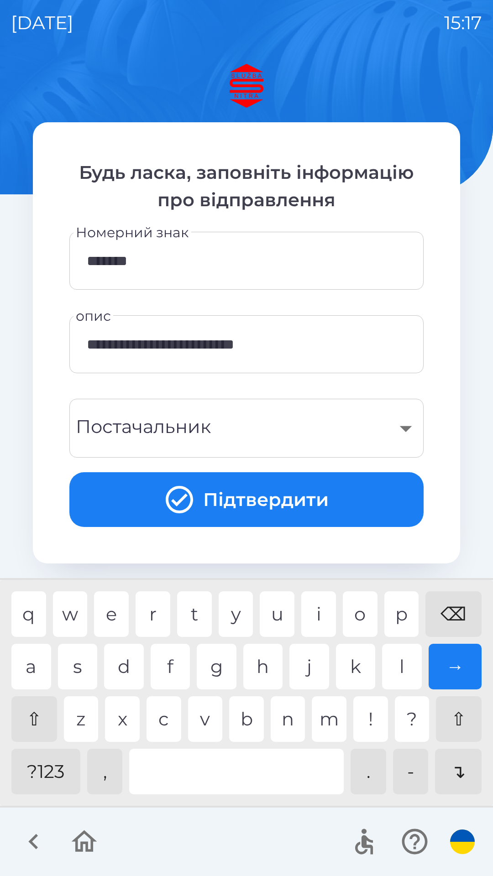
click at [39, 771] on div "?123" at bounding box center [45, 772] width 69 height 46
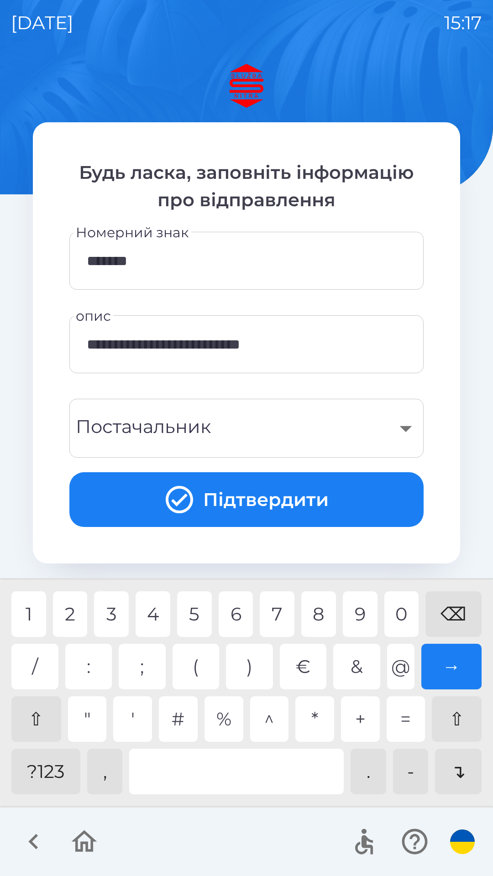
click at [372, 773] on div "." at bounding box center [369, 772] width 36 height 46
click at [409, 613] on div "0" at bounding box center [401, 615] width 35 height 46
click at [49, 774] on div "?123" at bounding box center [45, 772] width 69 height 46
click at [404, 615] on div "0" at bounding box center [401, 615] width 35 height 46
click at [27, 628] on div "1" at bounding box center [28, 615] width 35 height 46
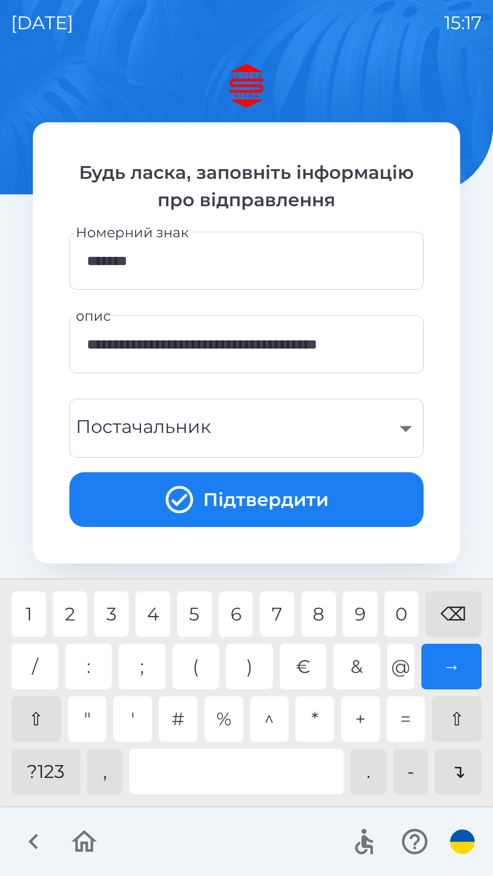
click at [107, 775] on div "," at bounding box center [105, 772] width 36 height 46
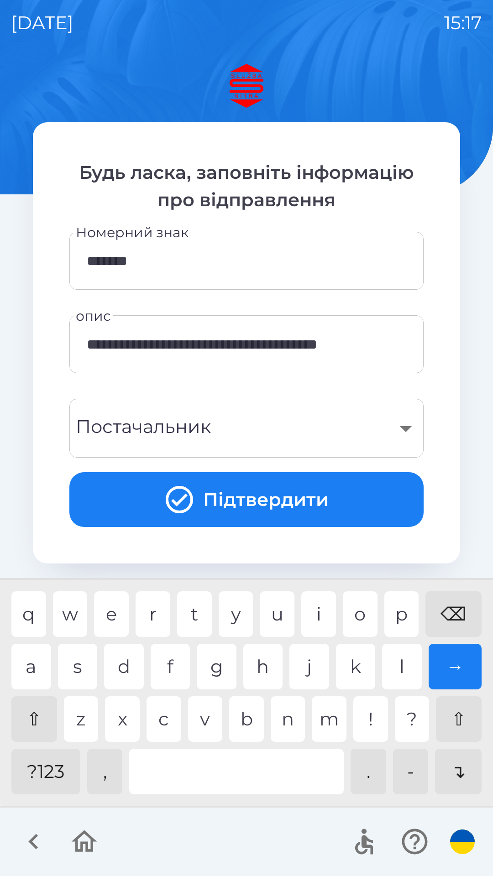
click at [44, 780] on div "?123" at bounding box center [45, 772] width 69 height 46
click at [201, 770] on div at bounding box center [236, 772] width 215 height 46
click at [207, 720] on div "v" at bounding box center [205, 719] width 35 height 46
click at [34, 664] on div "a" at bounding box center [31, 667] width 40 height 46
click at [201, 774] on div at bounding box center [236, 772] width 215 height 46
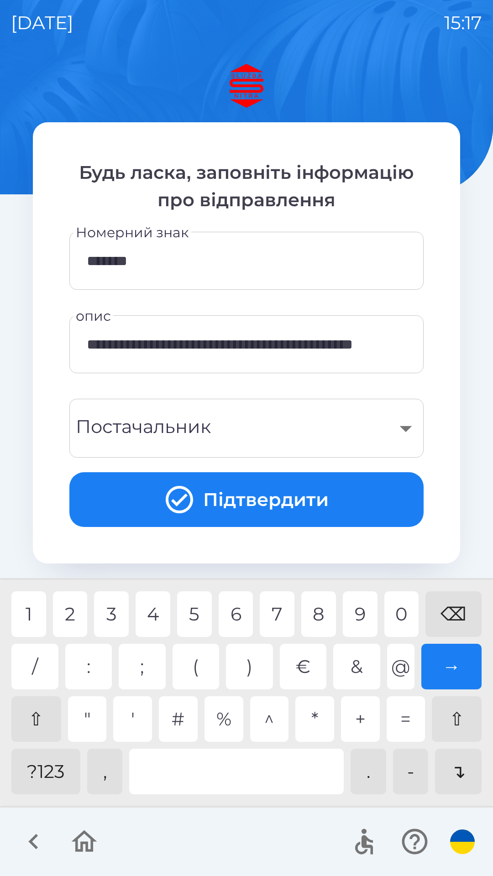
click at [40, 784] on div "?123" at bounding box center [45, 772] width 69 height 46
type input "**********"
click at [344, 433] on div "​" at bounding box center [246, 428] width 332 height 37
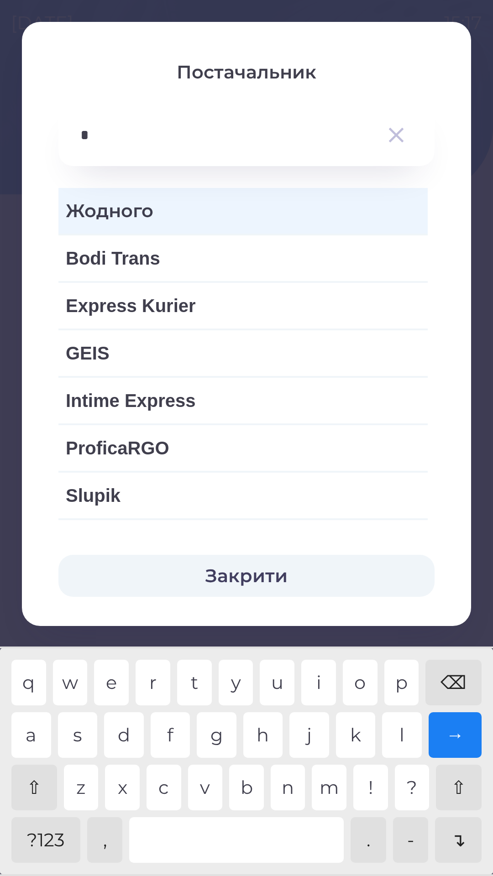
click at [316, 673] on div "i" at bounding box center [318, 683] width 35 height 46
type input "**"
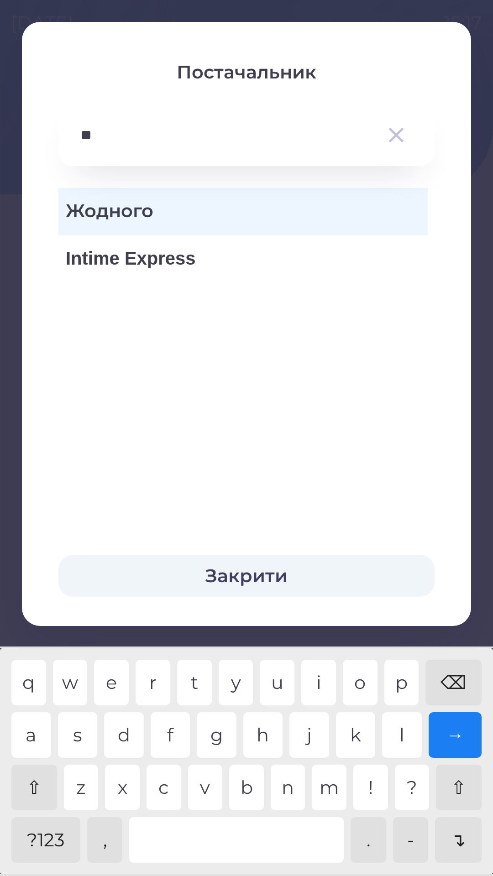
click at [202, 263] on span "Intime Express" at bounding box center [243, 258] width 355 height 27
type input "***"
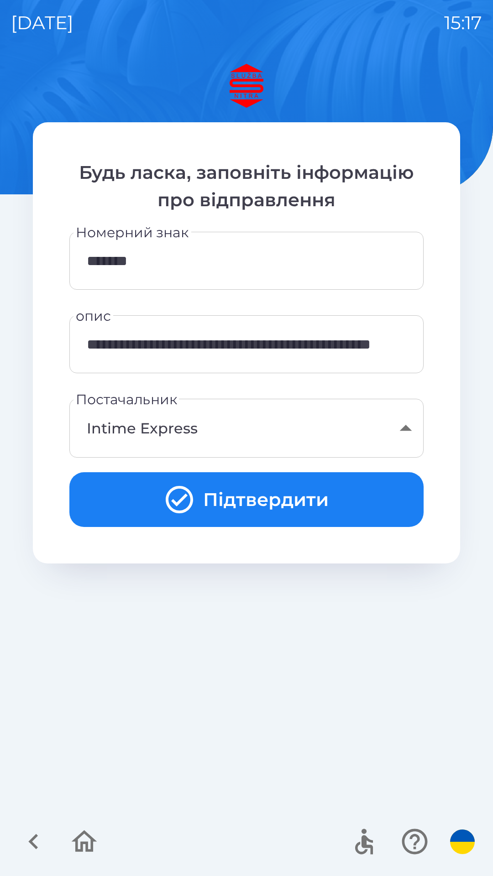
click at [269, 494] on button "Підтвердити" at bounding box center [246, 499] width 354 height 55
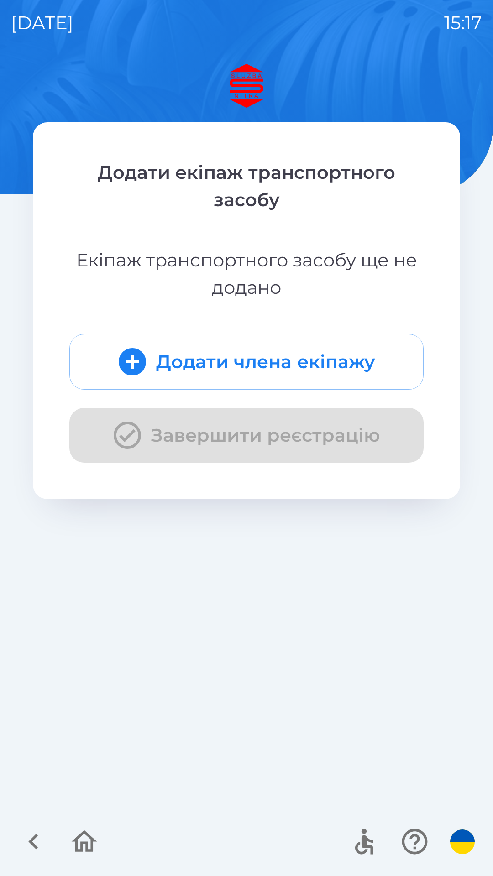
click at [225, 369] on button "Додати члена екіпажу" at bounding box center [246, 362] width 354 height 56
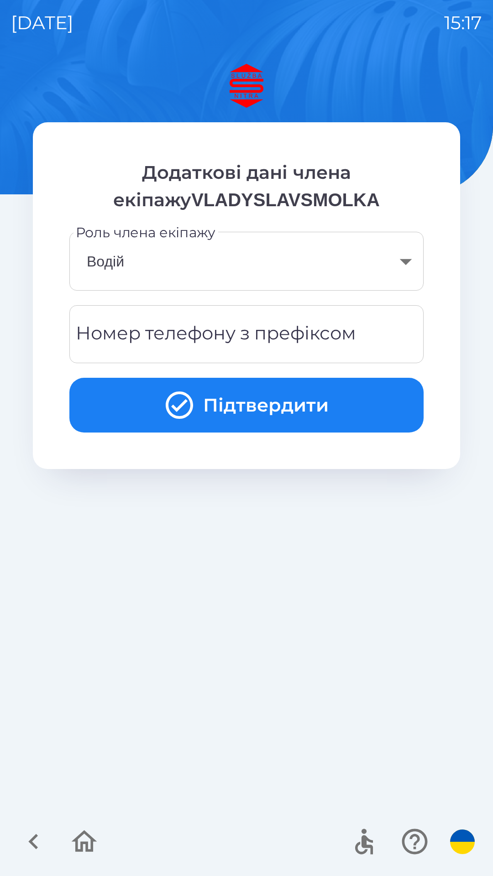
click at [297, 327] on div "Номер телефону з префіксом Номер телефону з префіксом" at bounding box center [246, 334] width 354 height 58
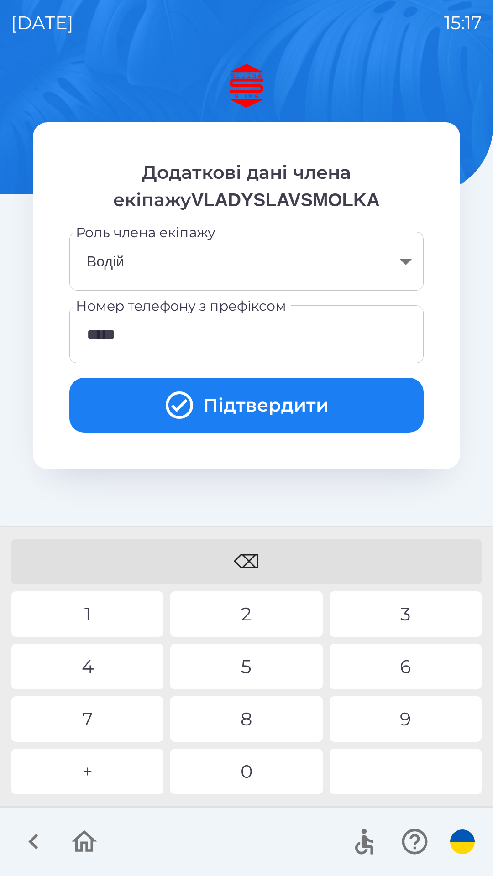
click at [397, 717] on div "9" at bounding box center [406, 719] width 152 height 46
click at [111, 728] on div "7" at bounding box center [87, 719] width 152 height 46
click at [232, 666] on div "5" at bounding box center [246, 667] width 152 height 46
click at [117, 722] on div "7" at bounding box center [87, 719] width 152 height 46
type input "**********"
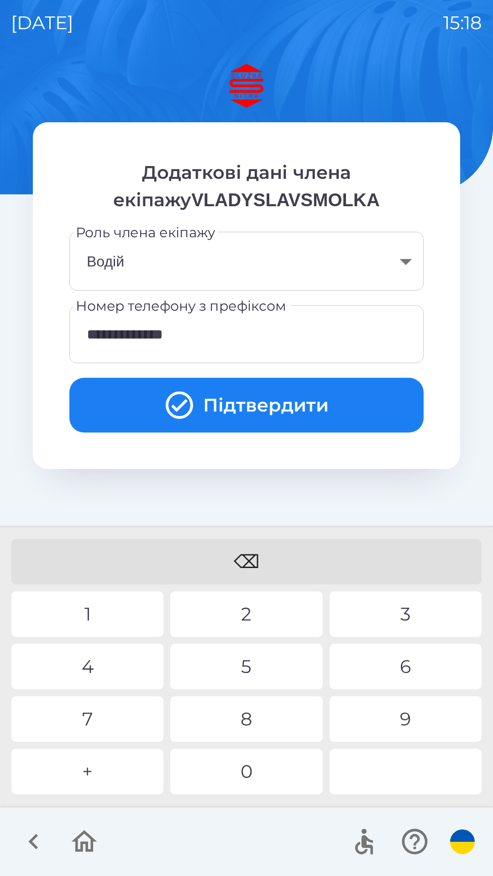
click at [253, 401] on button "Підтвердити" at bounding box center [246, 405] width 354 height 55
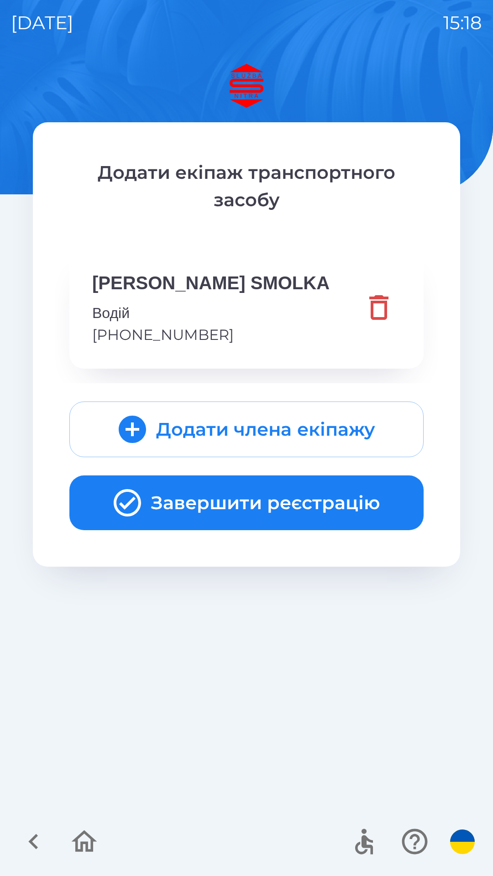
click at [237, 510] on button "Завершити реєстрацію" at bounding box center [246, 503] width 354 height 55
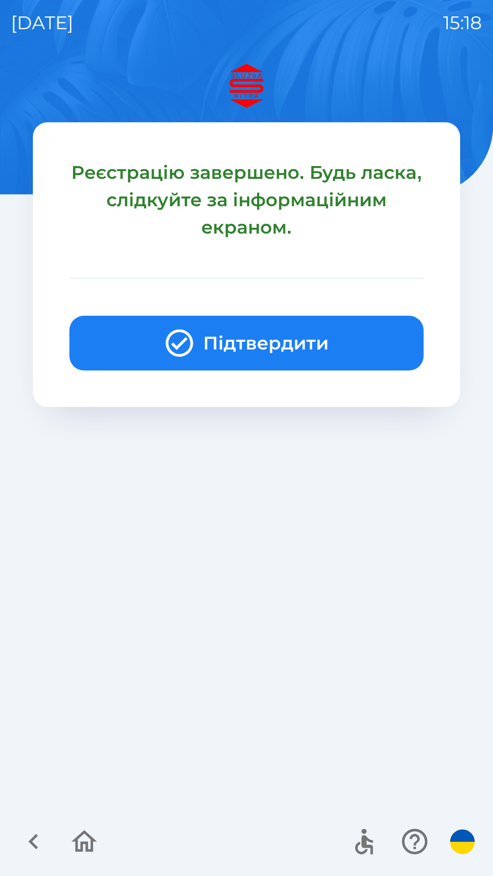
click at [245, 340] on button "Підтвердити" at bounding box center [246, 343] width 354 height 55
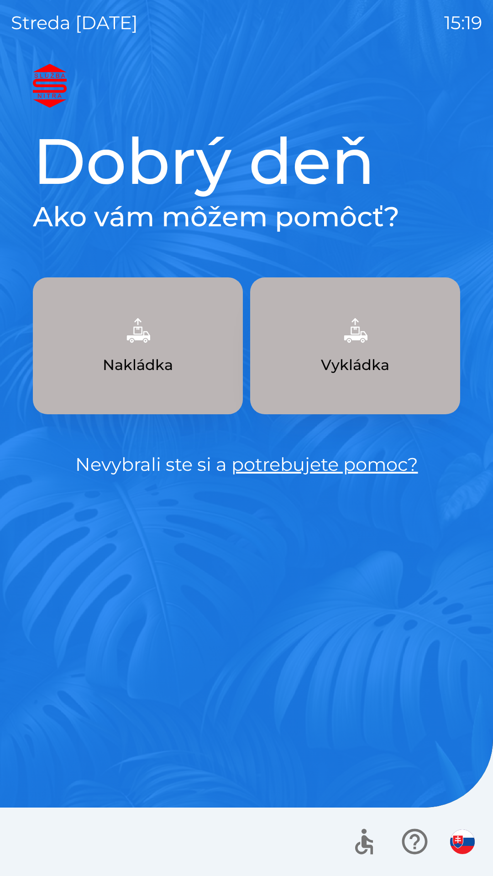
click at [462, 835] on img "button" at bounding box center [462, 842] width 25 height 25
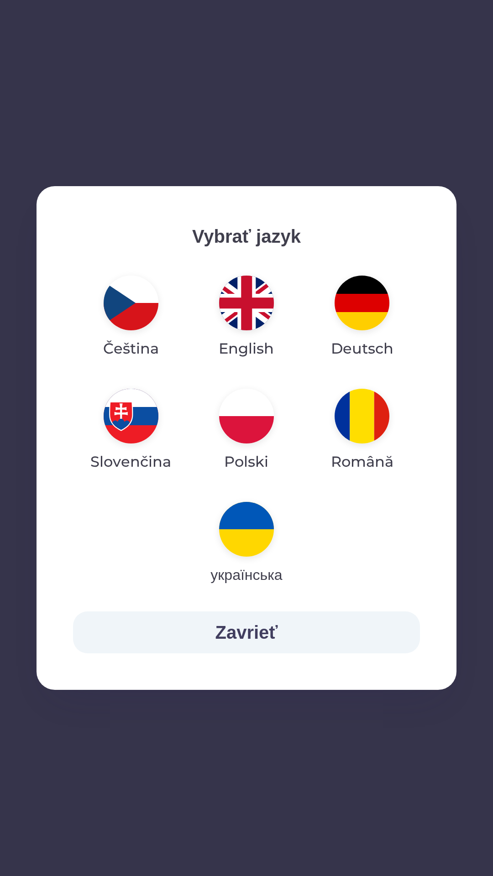
click at [256, 534] on img "button" at bounding box center [246, 529] width 55 height 55
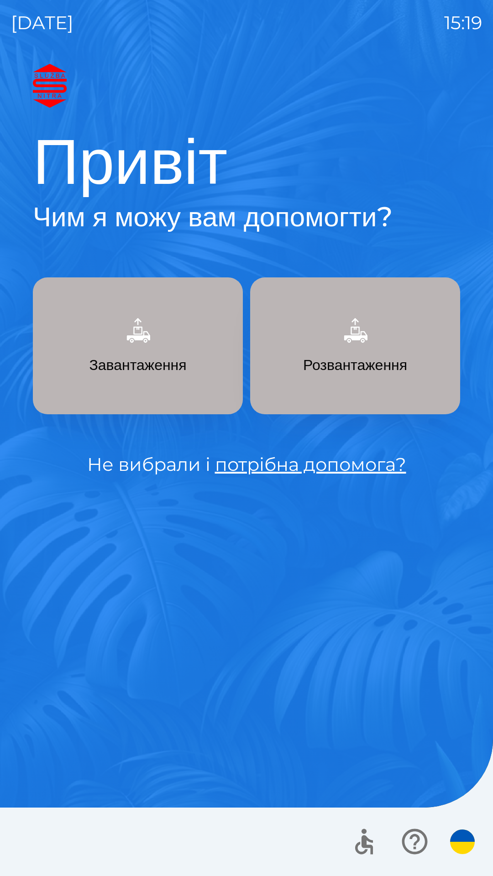
click at [302, 466] on link "потрібна допомога?" at bounding box center [310, 464] width 191 height 22
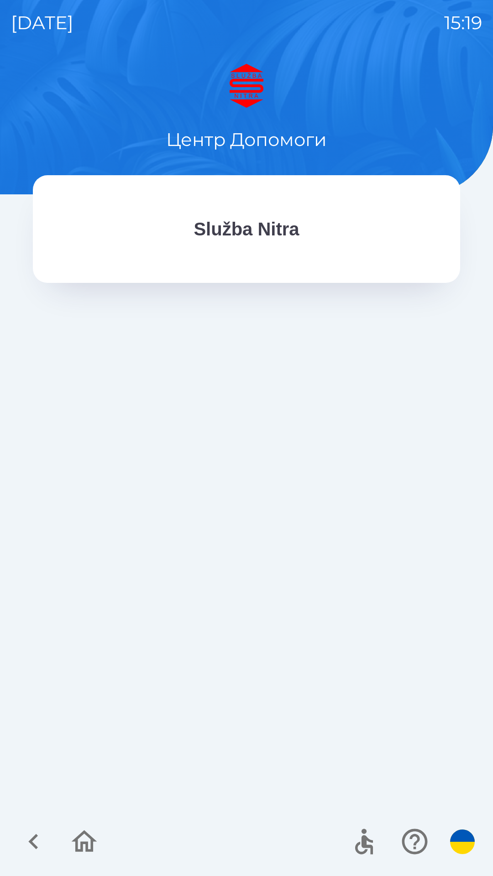
click at [259, 245] on div "Služba Nitra" at bounding box center [246, 229] width 354 height 35
click at [262, 232] on p "Služba Nitra" at bounding box center [246, 228] width 105 height 27
click at [84, 843] on icon "button" at bounding box center [85, 842] width 26 height 22
